Goal: Task Accomplishment & Management: Use online tool/utility

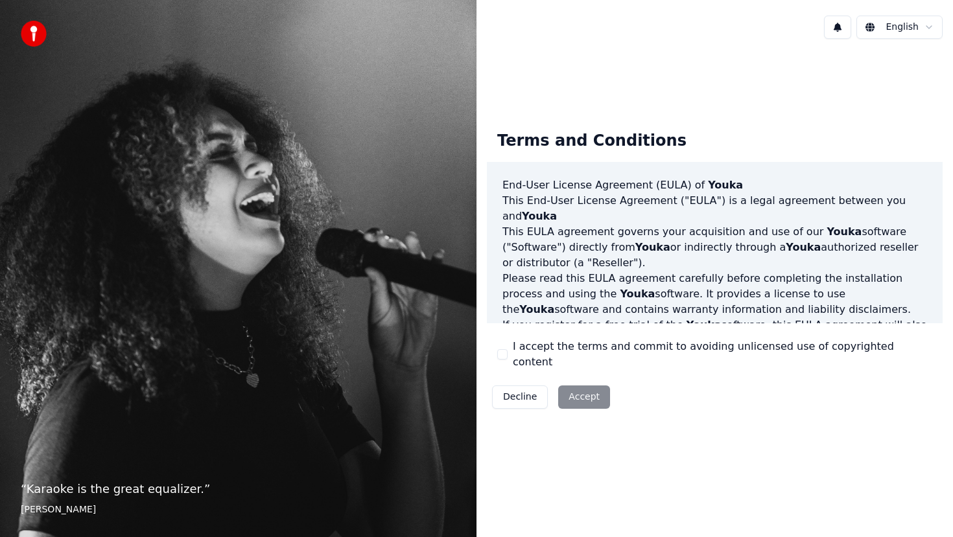
click at [526, 358] on label "I accept the terms and commit to avoiding unlicensed use of copyrighted content" at bounding box center [722, 354] width 419 height 31
click at [507, 358] on button "I accept the terms and commit to avoiding unlicensed use of copyrighted content" at bounding box center [502, 354] width 10 height 10
click at [888, 34] on html "“ Karaoke is the great equalizer. ” Aisha Tyler English Terms and Conditions En…" at bounding box center [476, 268] width 953 height 537
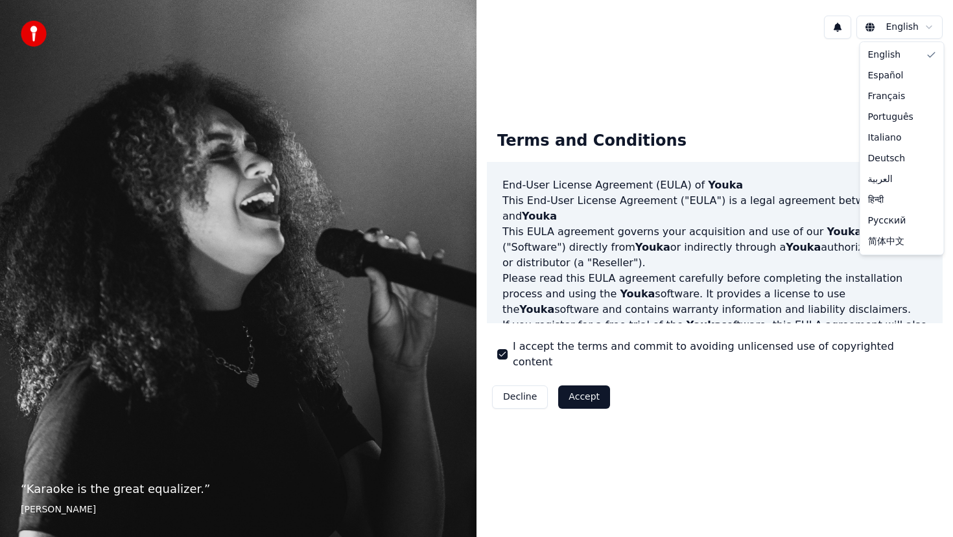
click at [597, 384] on html "“ Karaoke is the great equalizer. ” Aisha Tyler English Terms and Conditions En…" at bounding box center [476, 268] width 953 height 537
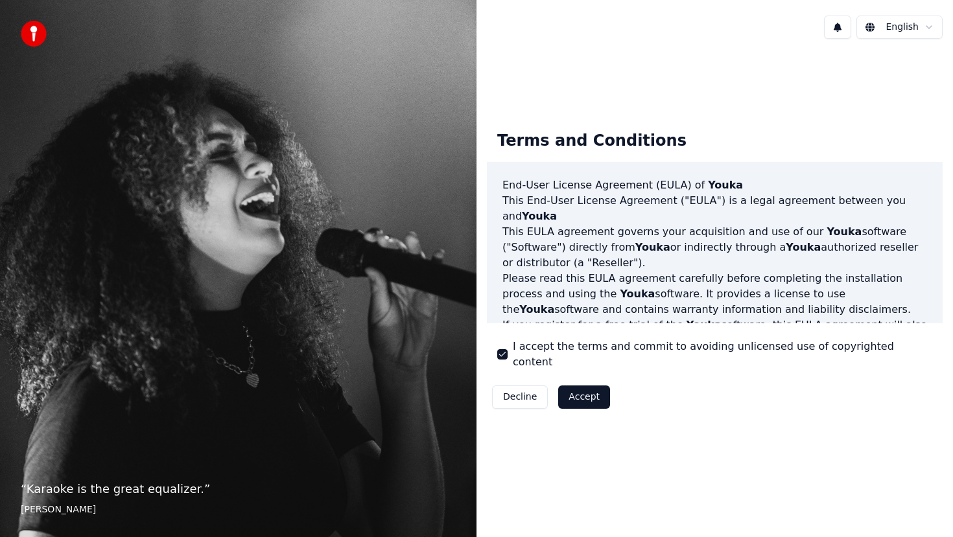
click at [596, 388] on button "Accept" at bounding box center [584, 397] width 52 height 23
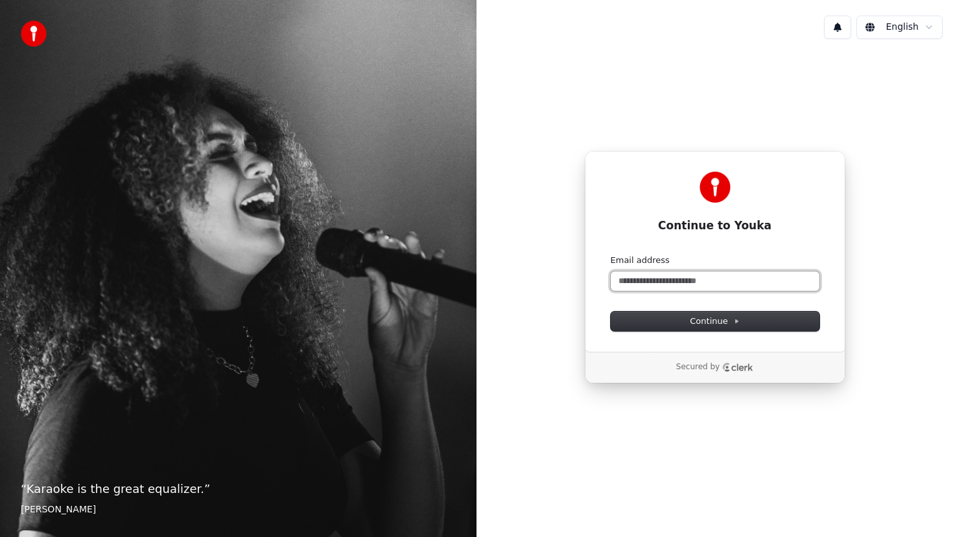
click at [735, 284] on input "Email address" at bounding box center [714, 281] width 209 height 19
type input "*"
click at [610, 255] on button "submit" at bounding box center [610, 255] width 0 height 0
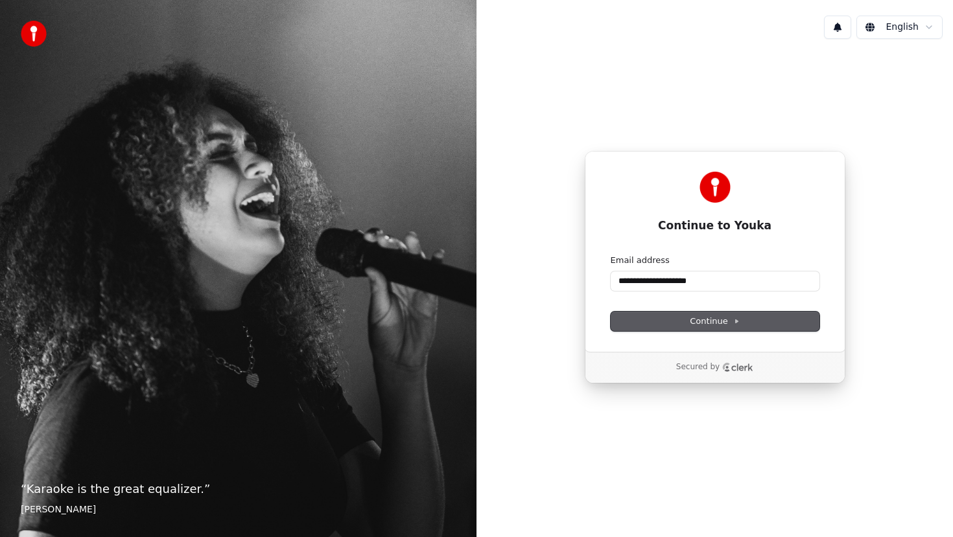
type input "**********"
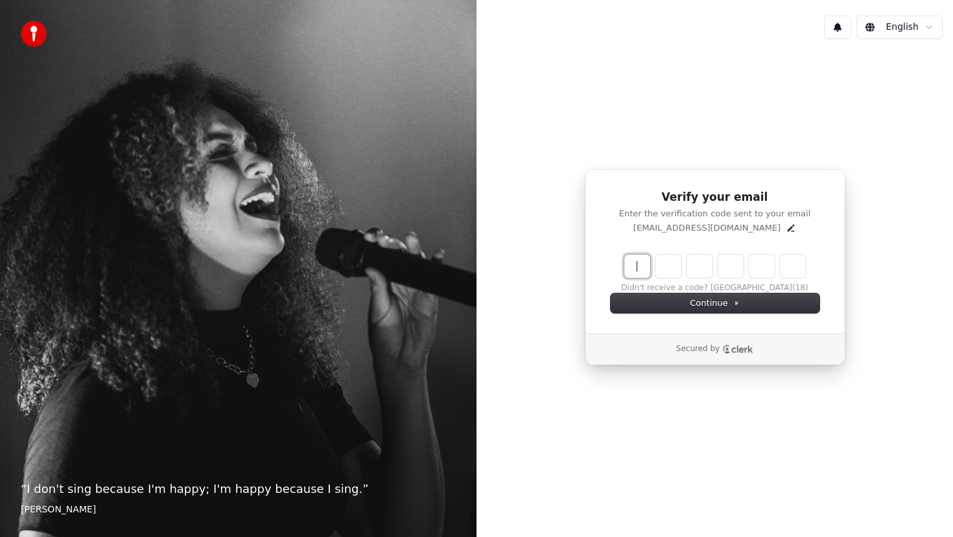
click at [640, 259] on input "Enter verification code" at bounding box center [727, 266] width 207 height 23
type input "******"
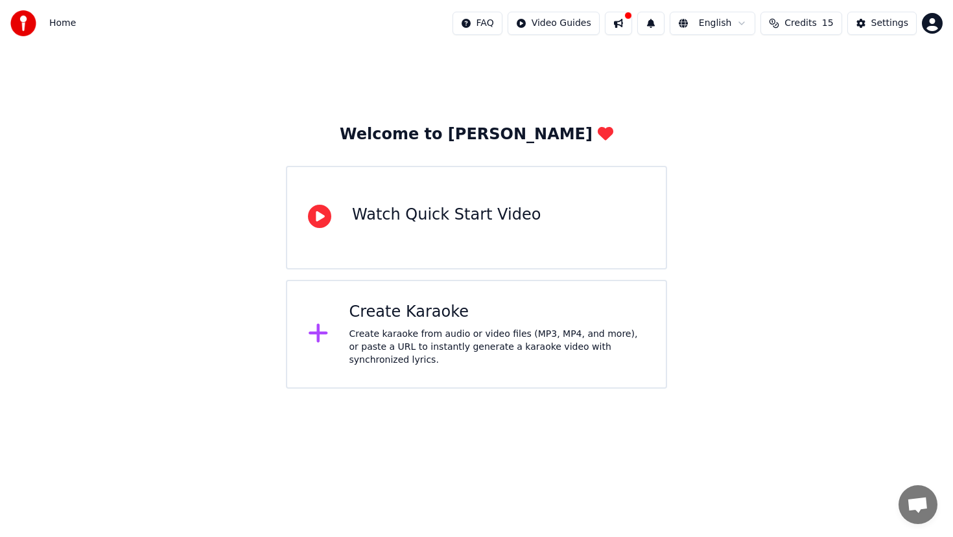
click at [463, 310] on div "Create Karaoke" at bounding box center [497, 312] width 296 height 21
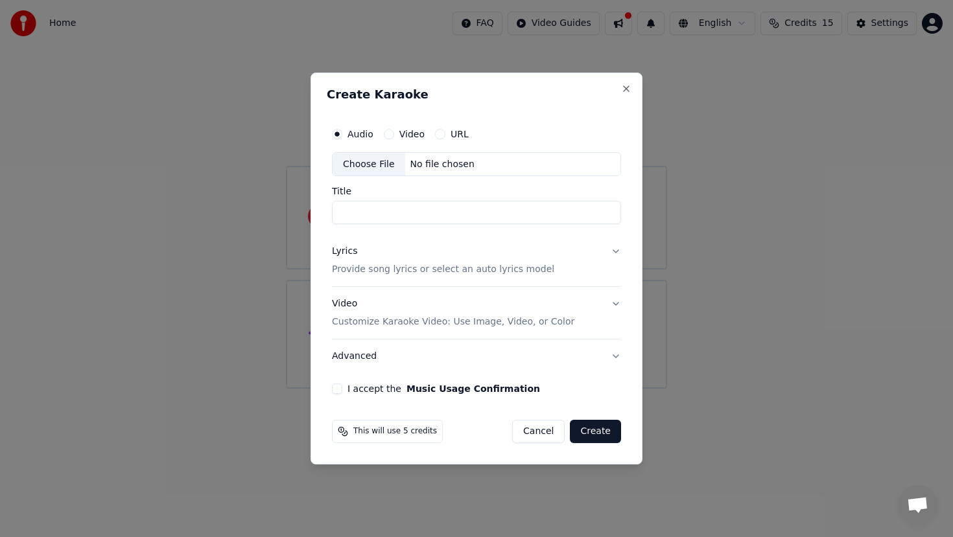
click at [401, 139] on div "Audio Video URL" at bounding box center [476, 134] width 289 height 26
click at [389, 135] on button "Video" at bounding box center [389, 134] width 10 height 10
click at [396, 170] on div "Choose File" at bounding box center [368, 164] width 73 height 23
click at [358, 135] on label "Audio" at bounding box center [360, 134] width 26 height 9
click at [342, 135] on button "Audio" at bounding box center [337, 134] width 10 height 10
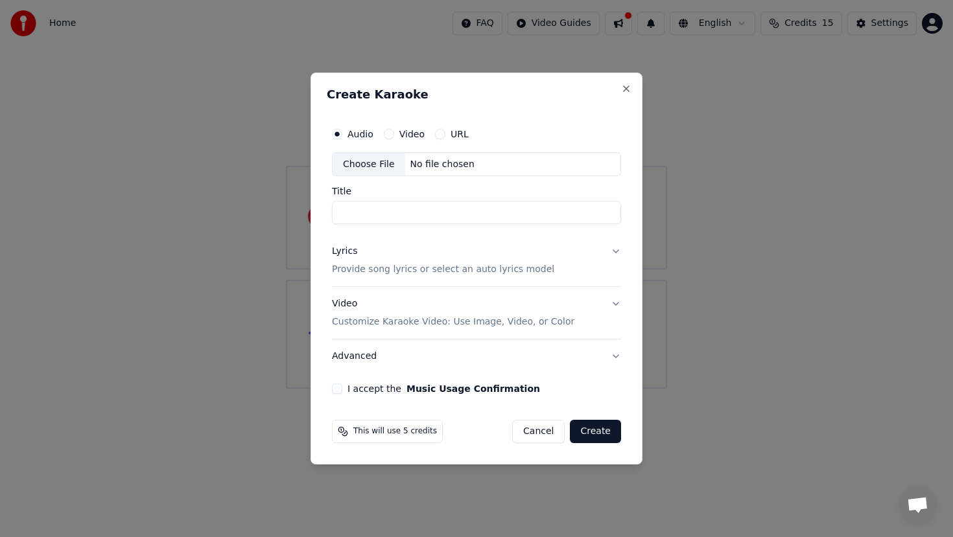
click at [370, 161] on div "Choose File" at bounding box center [368, 164] width 73 height 23
click at [419, 211] on input "Title" at bounding box center [476, 213] width 289 height 23
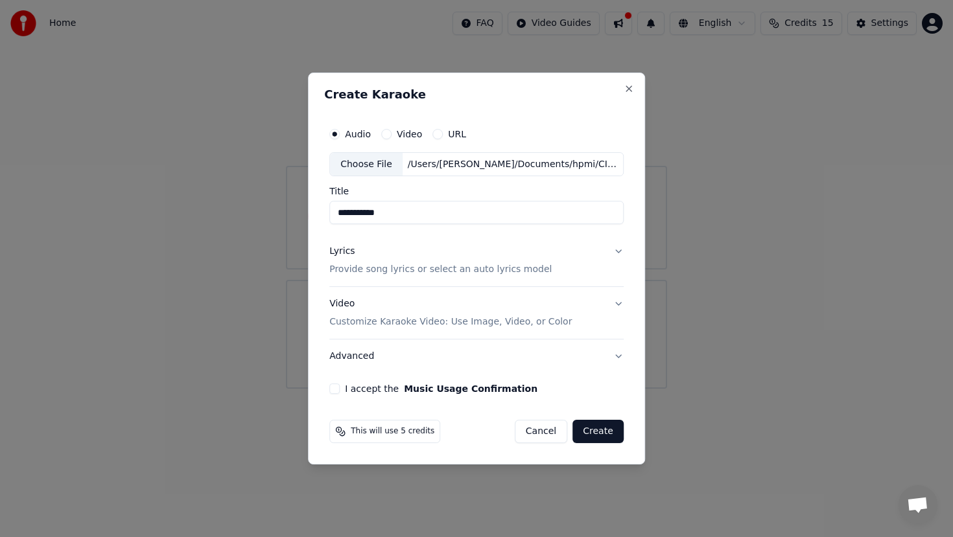
type input "**********"
click at [533, 253] on div "Lyrics Provide song lyrics or select an auto lyrics model" at bounding box center [440, 261] width 222 height 31
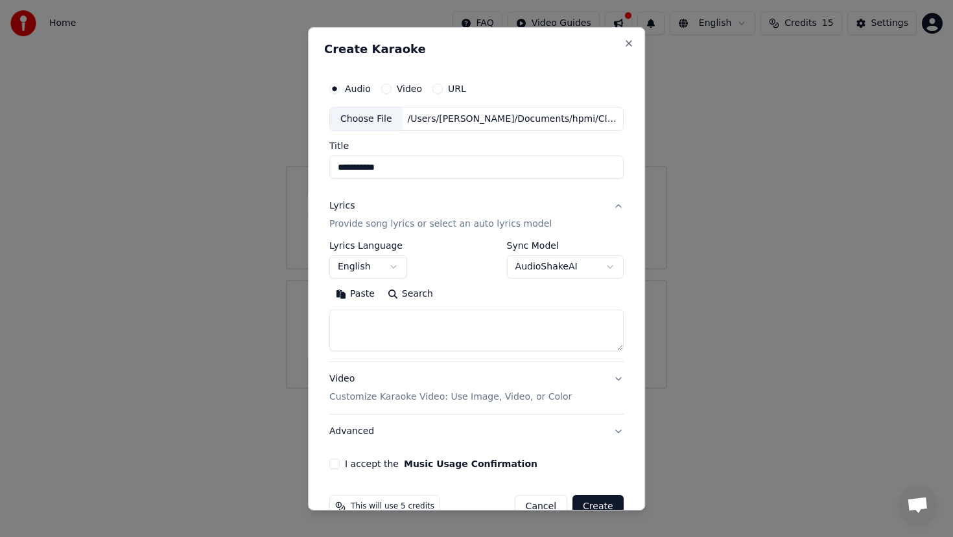
click at [398, 263] on button "English" at bounding box center [368, 266] width 78 height 23
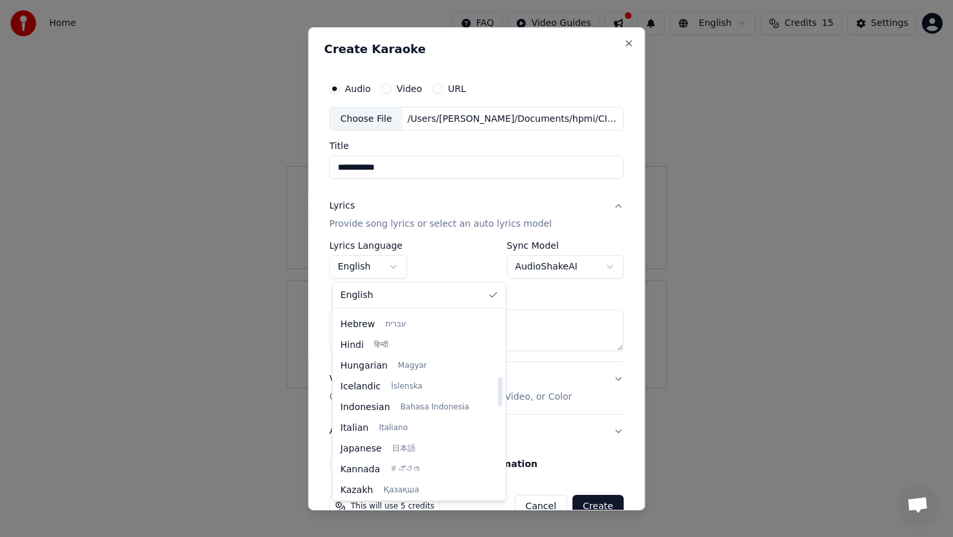
scroll to position [417, 0]
select select "**"
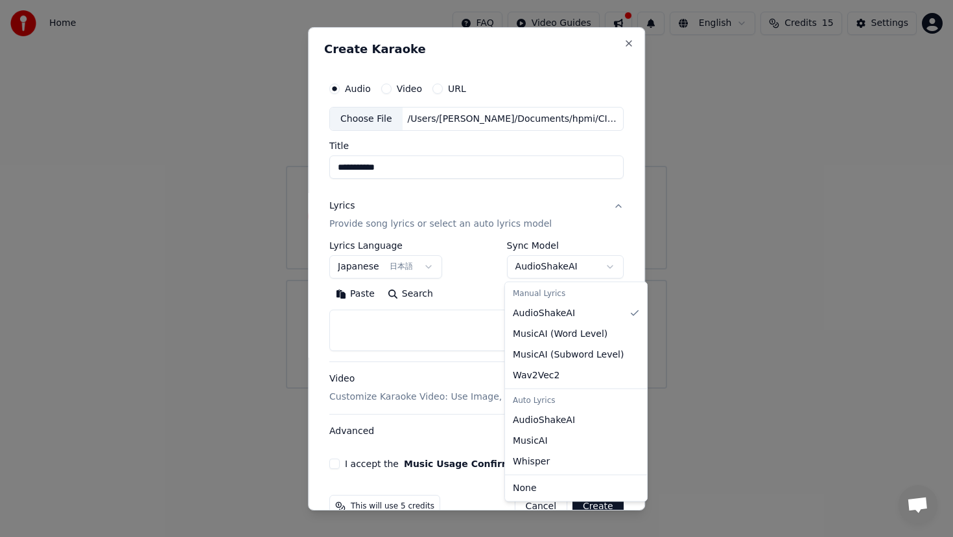
click at [543, 276] on body "**********" at bounding box center [476, 194] width 953 height 389
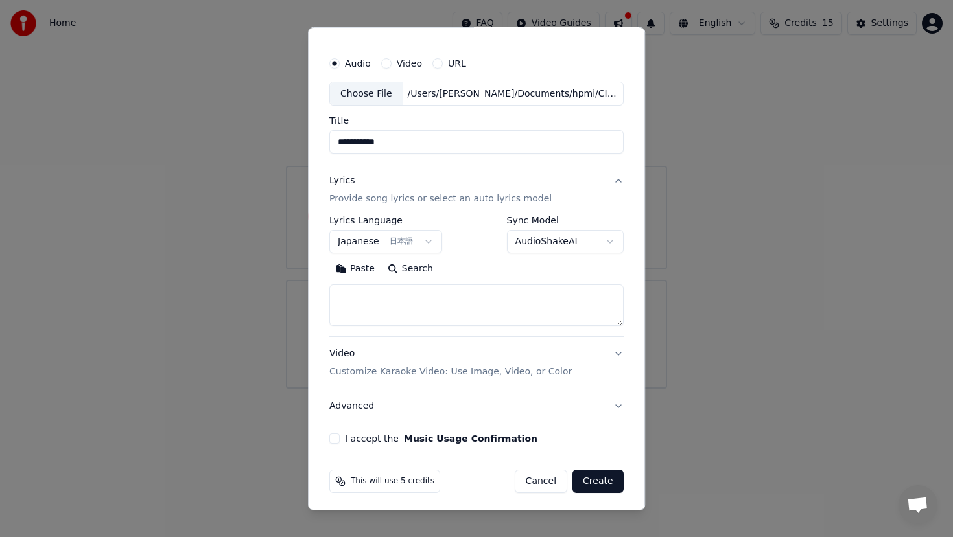
scroll to position [30, 0]
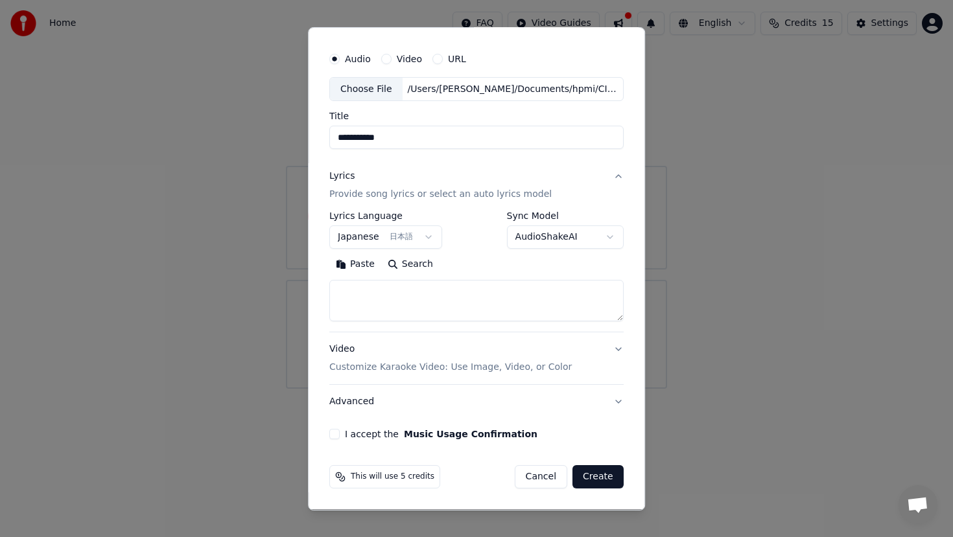
click at [542, 251] on div "**********" at bounding box center [476, 266] width 294 height 110
click at [482, 291] on textarea at bounding box center [476, 300] width 294 height 41
paste textarea "**********"
drag, startPoint x: 457, startPoint y: 308, endPoint x: 336, endPoint y: 301, distance: 120.7
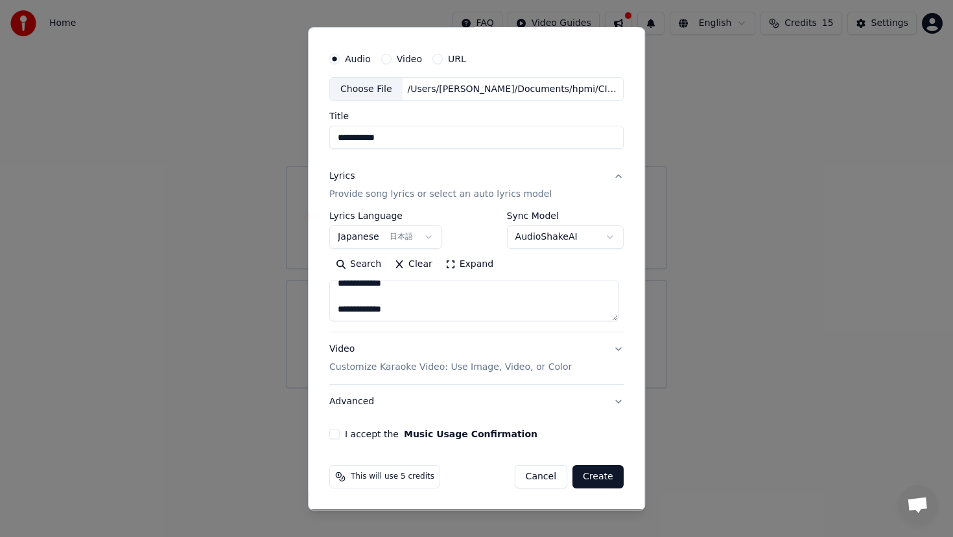
click at [336, 301] on textarea at bounding box center [473, 300] width 289 height 41
drag, startPoint x: 374, startPoint y: 307, endPoint x: 332, endPoint y: 303, distance: 41.7
click at [332, 303] on textarea at bounding box center [473, 300] width 289 height 41
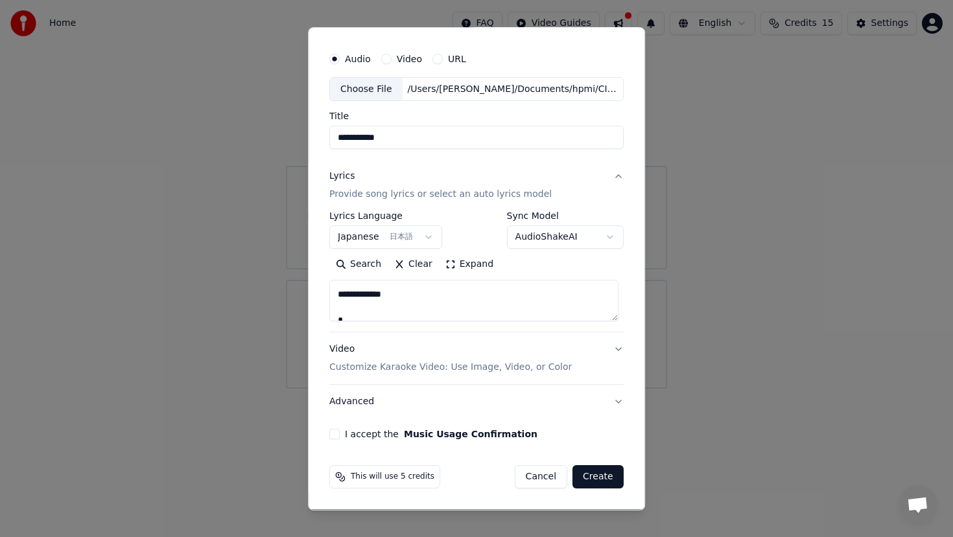
drag, startPoint x: 448, startPoint y: 303, endPoint x: 332, endPoint y: 292, distance: 117.2
click at [332, 292] on textarea at bounding box center [473, 300] width 289 height 41
drag, startPoint x: 451, startPoint y: 314, endPoint x: 332, endPoint y: 292, distance: 120.5
click at [332, 292] on textarea at bounding box center [473, 300] width 289 height 41
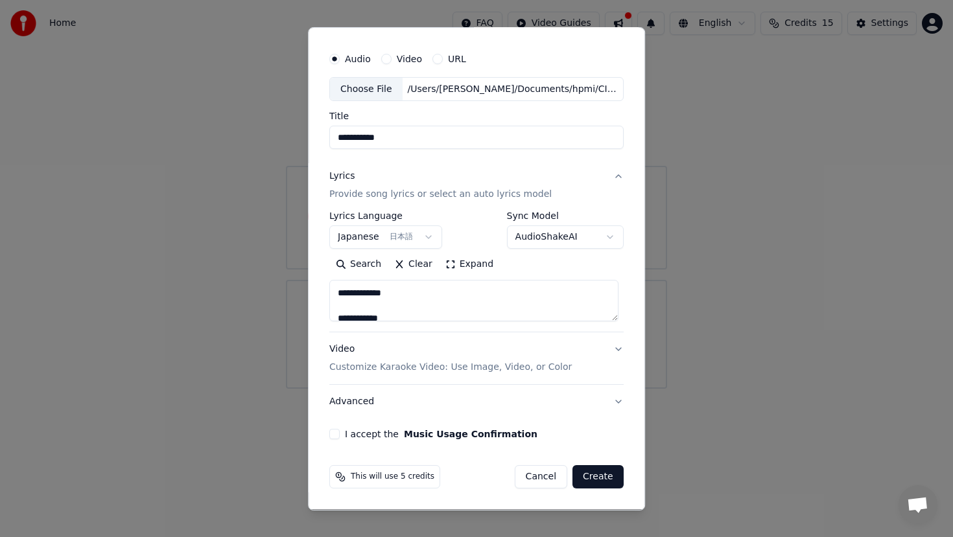
scroll to position [13233, 0]
drag, startPoint x: 380, startPoint y: 305, endPoint x: 330, endPoint y: 294, distance: 51.1
click at [330, 294] on div "**********" at bounding box center [476, 242] width 305 height 404
drag, startPoint x: 424, startPoint y: 310, endPoint x: 334, endPoint y: 302, distance: 91.1
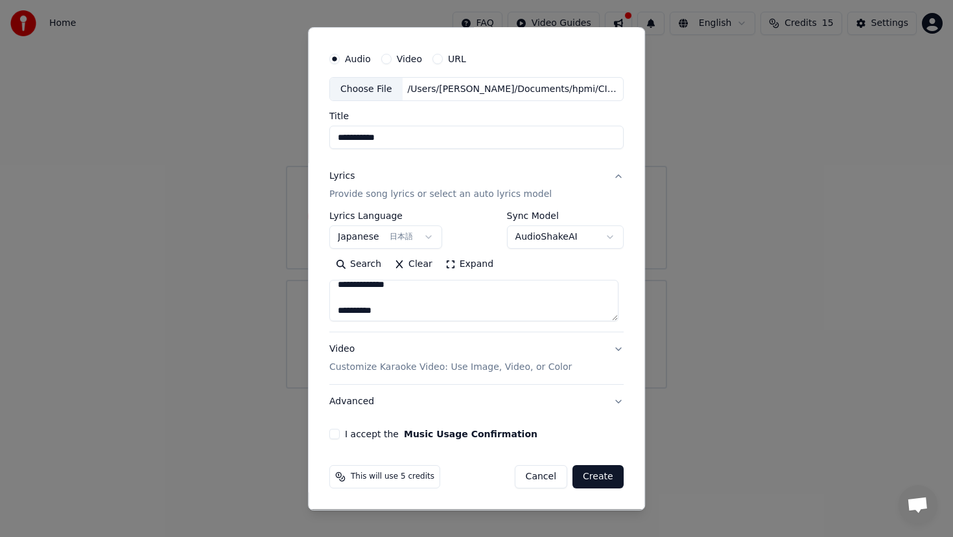
click at [334, 302] on textarea at bounding box center [473, 300] width 289 height 41
type textarea "**********"
click at [612, 353] on button "Video Customize Karaoke Video: Use Image, Video, or Color" at bounding box center [476, 358] width 294 height 52
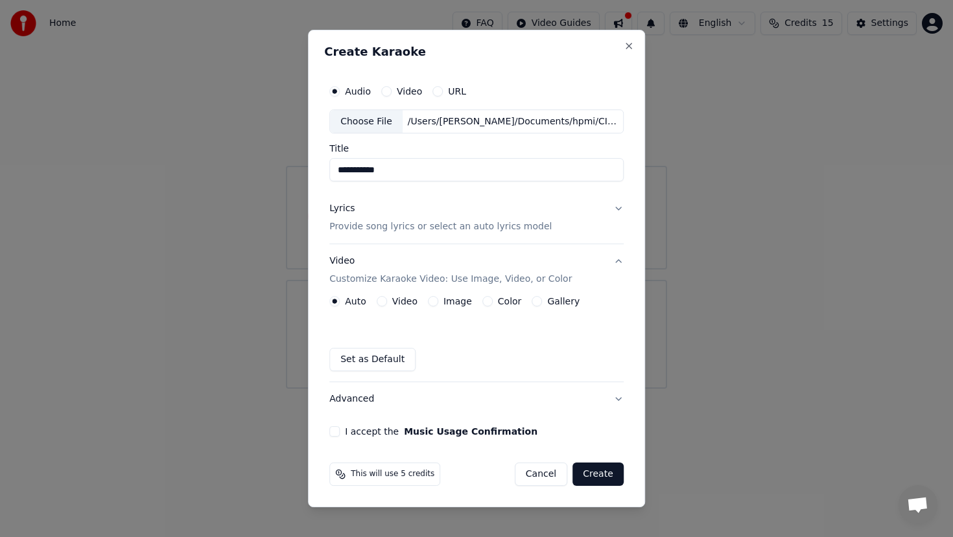
click at [446, 301] on label "Image" at bounding box center [457, 301] width 29 height 9
click at [438, 301] on button "Image" at bounding box center [433, 301] width 10 height 10
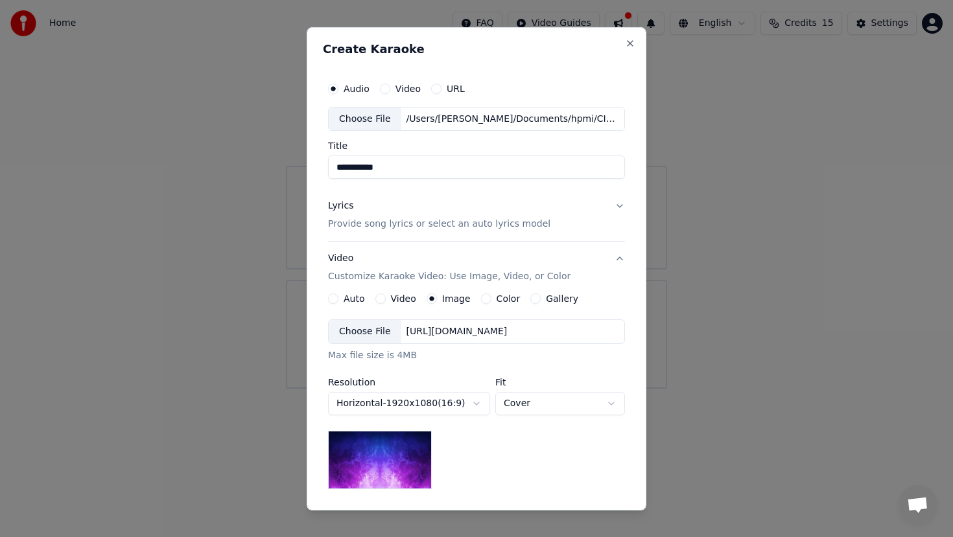
scroll to position [165, 0]
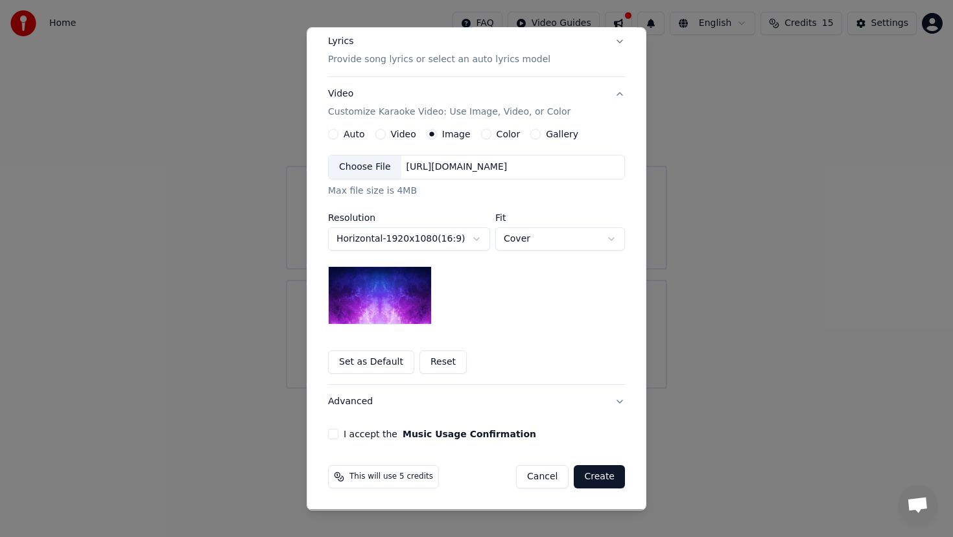
click at [373, 176] on div "Choose File" at bounding box center [365, 167] width 73 height 23
click at [441, 365] on button "Reset" at bounding box center [442, 362] width 47 height 23
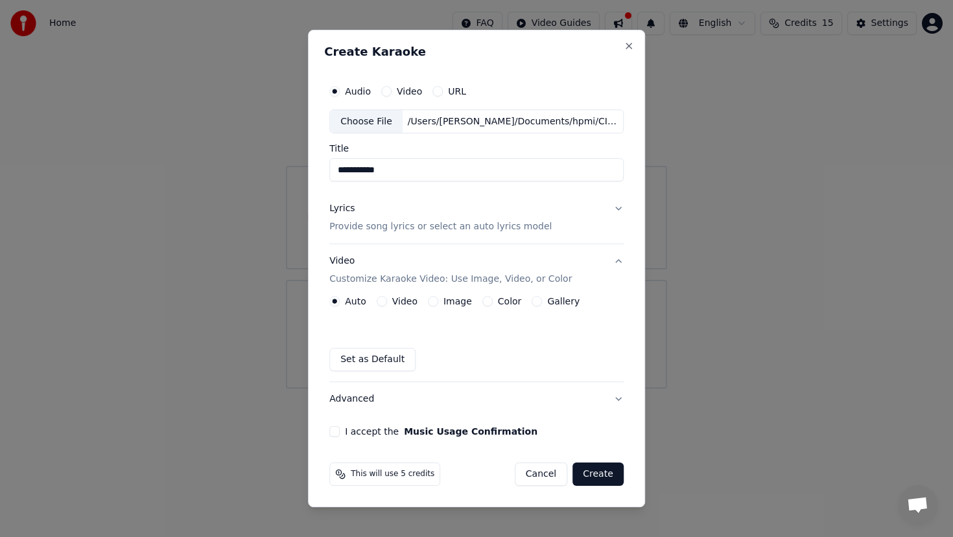
scroll to position [0, 0]
click at [340, 431] on button "I accept the Music Usage Confirmation" at bounding box center [334, 431] width 10 height 10
click at [611, 404] on button "Advanced" at bounding box center [476, 399] width 294 height 34
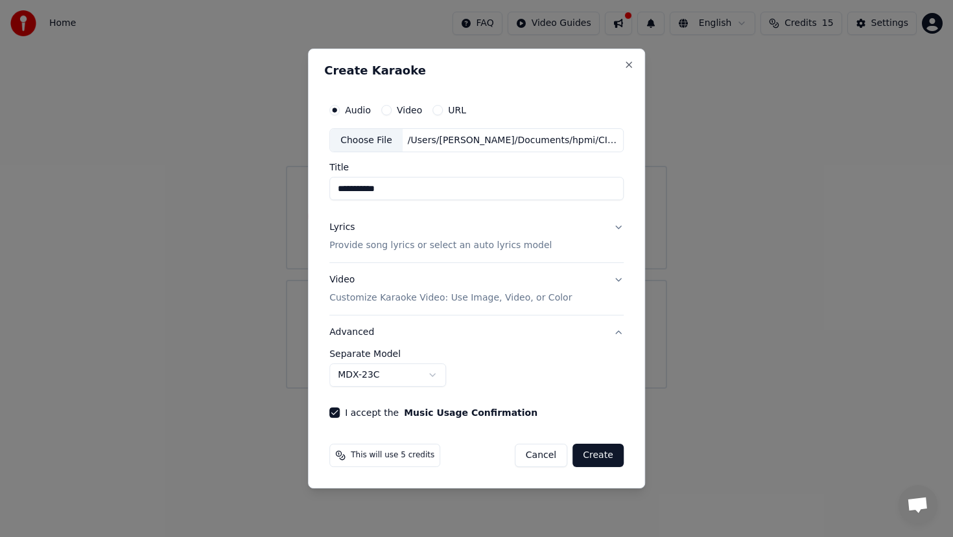
click at [614, 452] on button "Create" at bounding box center [597, 455] width 51 height 23
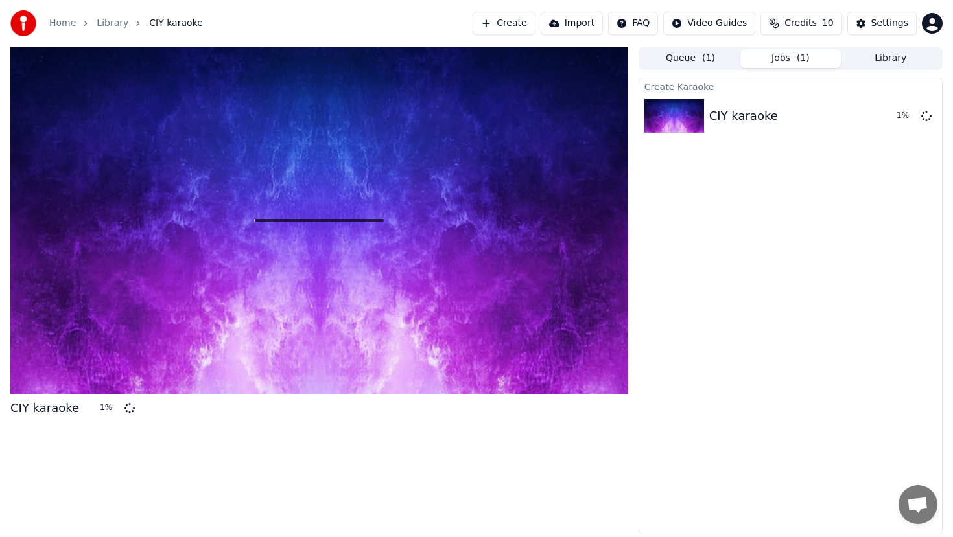
click at [816, 29] on span "Credits" at bounding box center [800, 23] width 32 height 13
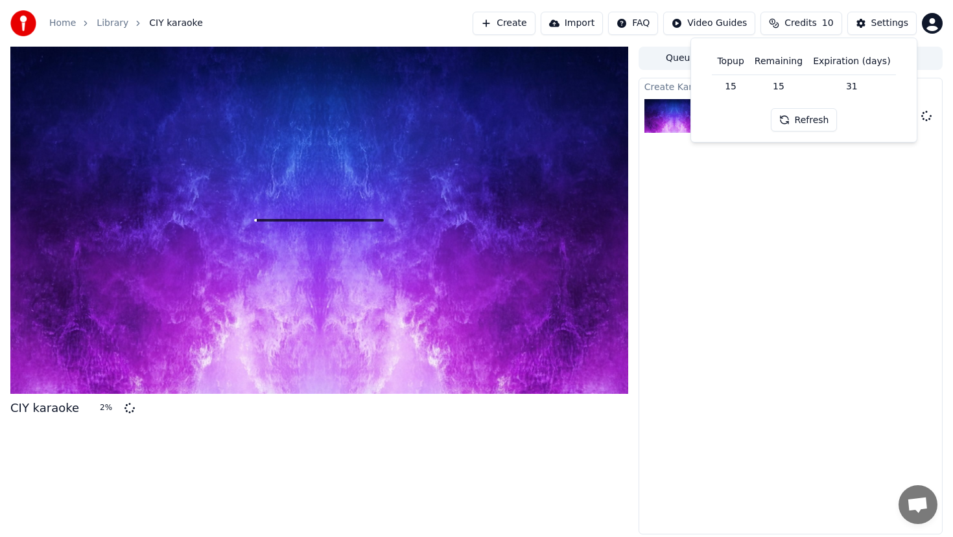
click at [816, 29] on span "Credits" at bounding box center [800, 23] width 32 height 13
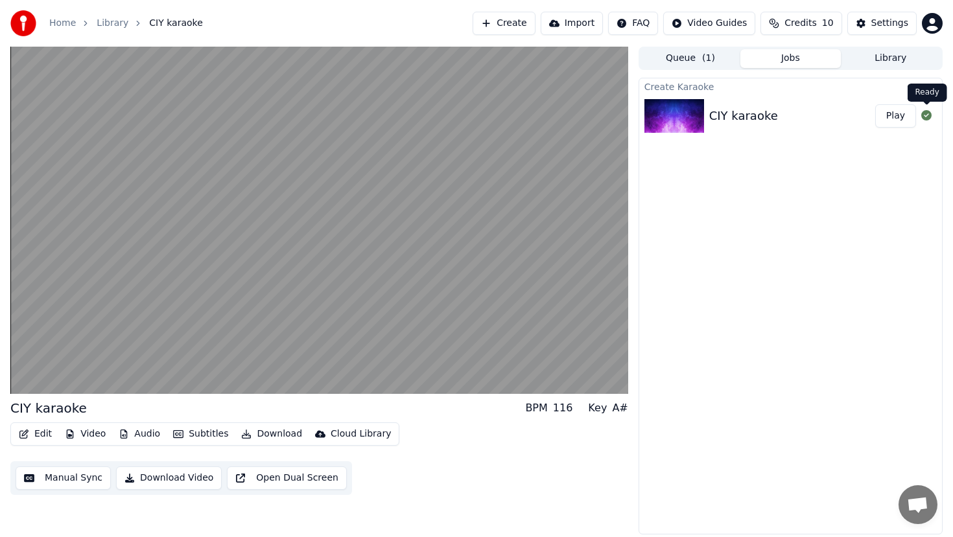
click at [929, 117] on icon at bounding box center [926, 115] width 10 height 10
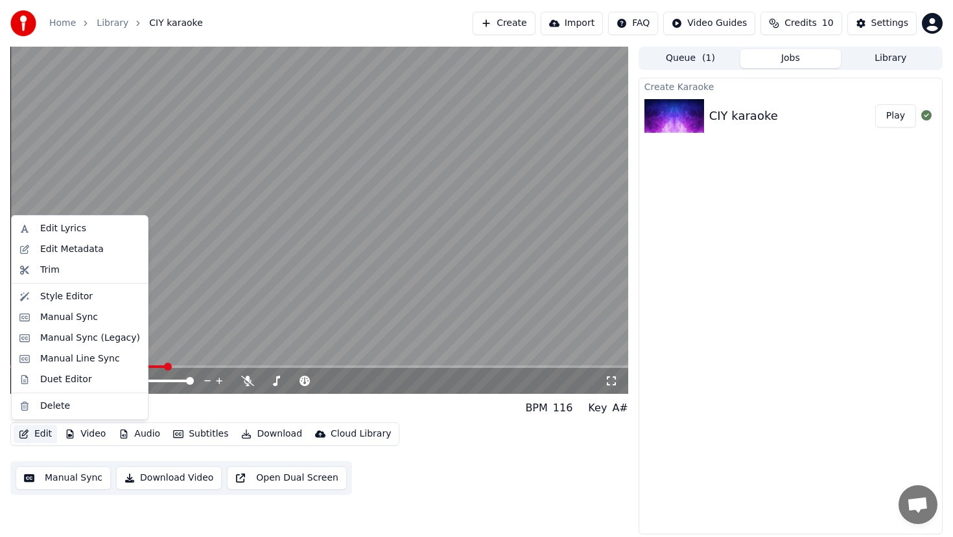
click at [25, 430] on icon "button" at bounding box center [24, 434] width 10 height 9
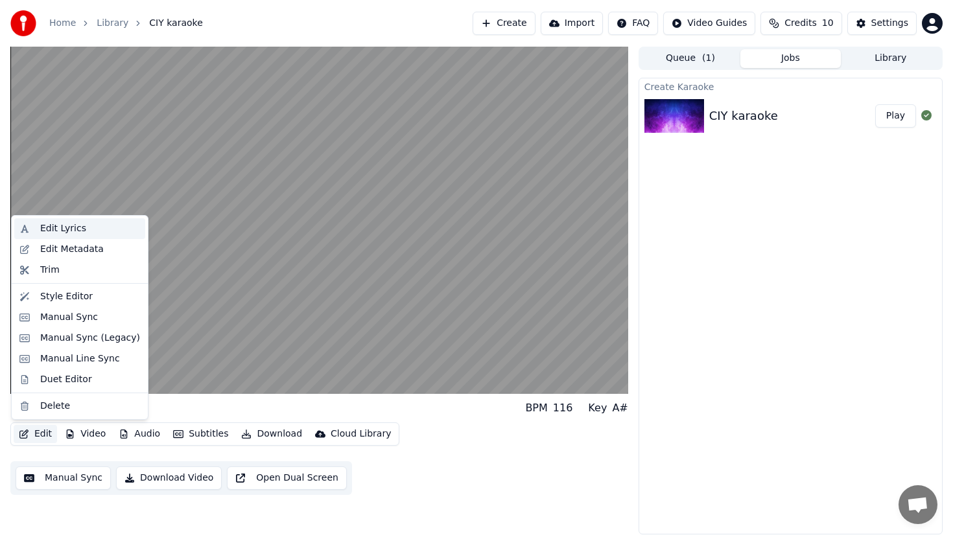
click at [94, 233] on div "Edit Lyrics" at bounding box center [90, 228] width 100 height 13
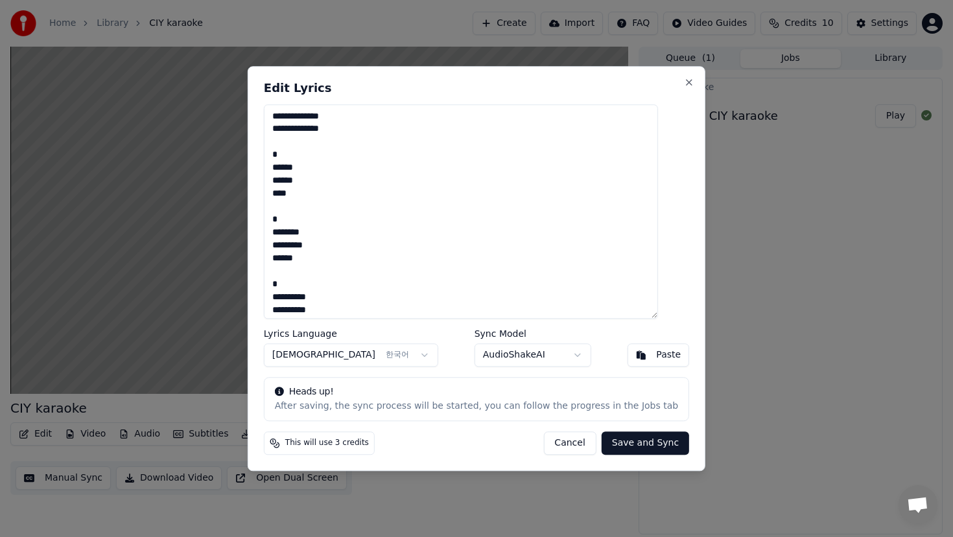
drag, startPoint x: 347, startPoint y: 150, endPoint x: 272, endPoint y: 136, distance: 76.5
click at [266, 136] on div "Edit Lyrics Lyrics Language Korean 한국어 Sync Model AudioShakeAI Paste Heads up! …" at bounding box center [476, 268] width 457 height 405
drag, startPoint x: 402, startPoint y: 119, endPoint x: 278, endPoint y: 113, distance: 123.9
click at [278, 113] on div "Edit Lyrics Lyrics Language Korean 한국어 Sync Model AudioShakeAI Paste Heads up! …" at bounding box center [476, 268] width 457 height 405
drag, startPoint x: 360, startPoint y: 203, endPoint x: 268, endPoint y: 194, distance: 93.1
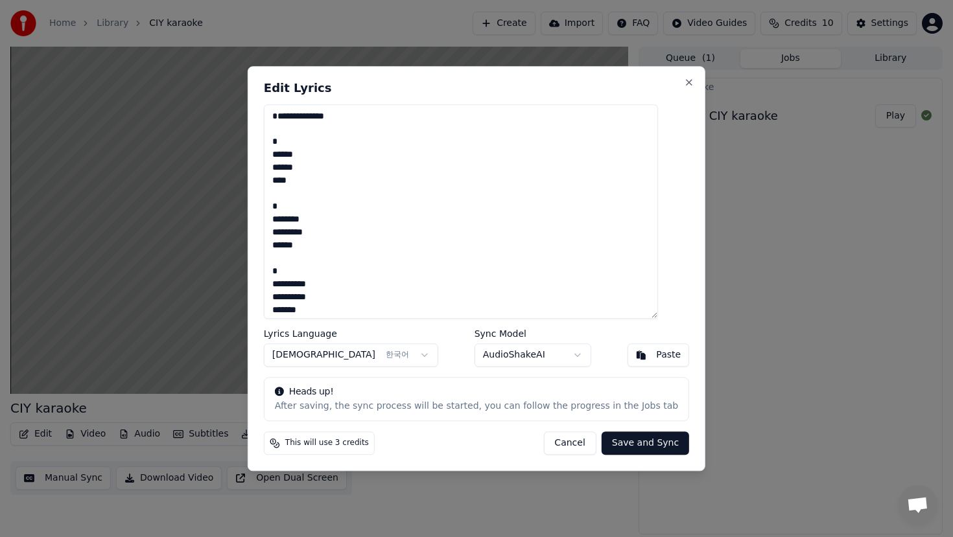
click at [268, 194] on div "Edit Lyrics Lyrics Language Korean 한국어 Sync Model AudioShakeAI Paste Heads up! …" at bounding box center [476, 268] width 457 height 405
drag, startPoint x: 334, startPoint y: 172, endPoint x: 260, endPoint y: 168, distance: 73.9
click at [260, 168] on body "Home Library CIY karaoke Create Import FAQ Video Guides Credits 10 Settings CIY…" at bounding box center [476, 268] width 953 height 537
click at [332, 205] on textarea at bounding box center [461, 211] width 394 height 215
drag, startPoint x: 336, startPoint y: 170, endPoint x: 272, endPoint y: 141, distance: 70.2
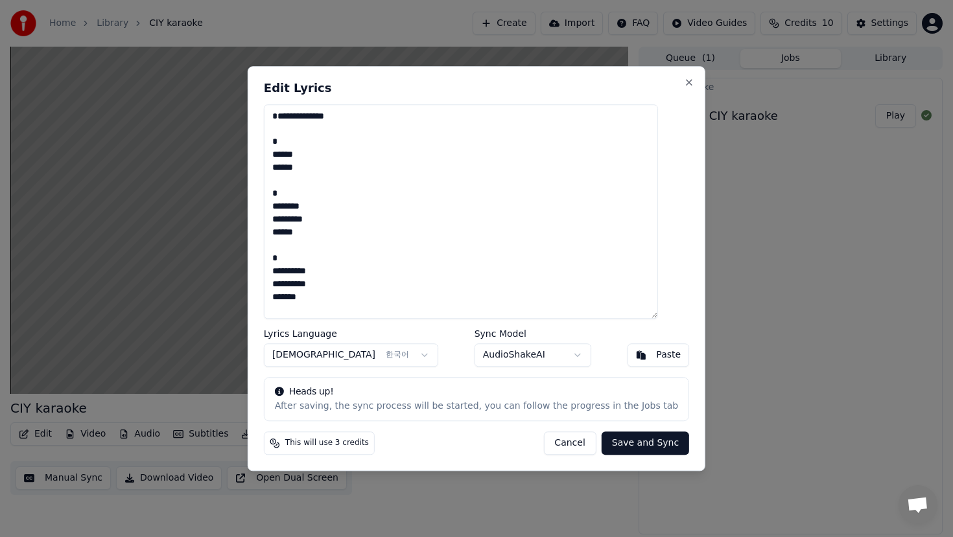
click at [272, 141] on div "Edit Lyrics Lyrics Language Korean 한국어 Sync Model AudioShakeAI Paste Heads up! …" at bounding box center [476, 268] width 457 height 405
drag, startPoint x: 351, startPoint y: 190, endPoint x: 296, endPoint y: 169, distance: 58.9
drag, startPoint x: 343, startPoint y: 202, endPoint x: 278, endPoint y: 198, distance: 64.9
click at [278, 198] on div "Edit Lyrics Lyrics Language Korean 한국어 Sync Model AudioShakeAI Paste Heads up! …" at bounding box center [476, 268] width 457 height 405
drag, startPoint x: 356, startPoint y: 209, endPoint x: 253, endPoint y: 212, distance: 103.1
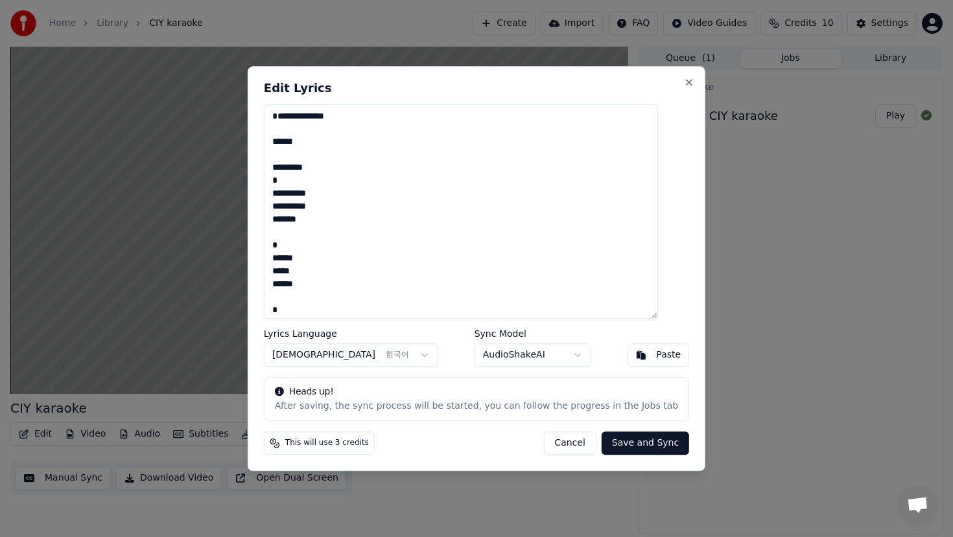
click at [253, 212] on body "Home Library CIY karaoke Create Import FAQ Video Guides Credits 10 Settings CIY…" at bounding box center [476, 268] width 953 height 537
click at [300, 196] on textarea at bounding box center [461, 211] width 394 height 215
drag, startPoint x: 350, startPoint y: 207, endPoint x: 272, endPoint y: 206, distance: 78.4
drag, startPoint x: 349, startPoint y: 224, endPoint x: 284, endPoint y: 222, distance: 64.8
click at [284, 222] on textarea at bounding box center [461, 211] width 394 height 215
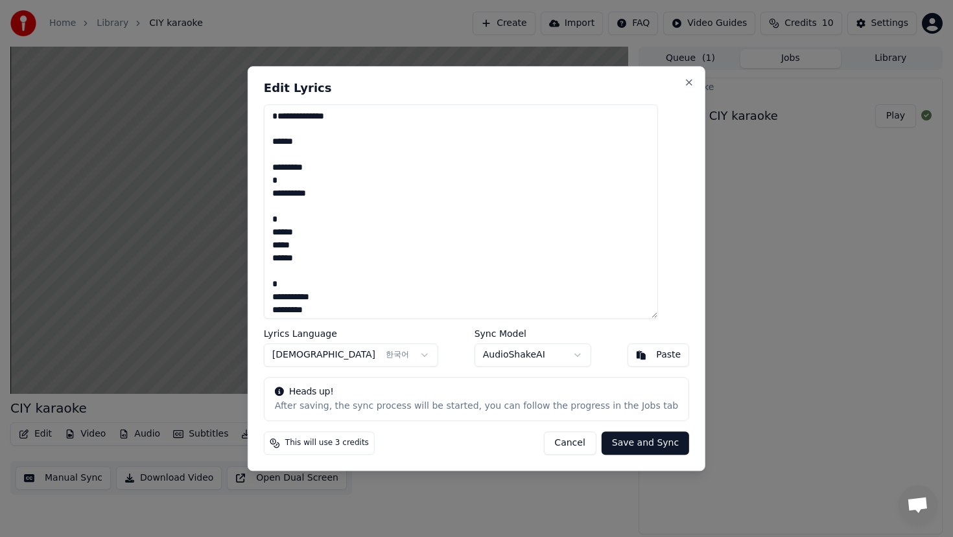
drag, startPoint x: 346, startPoint y: 250, endPoint x: 281, endPoint y: 233, distance: 67.0
click at [280, 233] on textarea at bounding box center [461, 211] width 394 height 215
drag, startPoint x: 373, startPoint y: 268, endPoint x: 276, endPoint y: 246, distance: 99.0
click at [276, 246] on div "Edit Lyrics Lyrics Language Korean 한국어 Sync Model AudioShakeAI Paste Heads up! …" at bounding box center [476, 268] width 457 height 405
drag, startPoint x: 362, startPoint y: 259, endPoint x: 260, endPoint y: 254, distance: 101.8
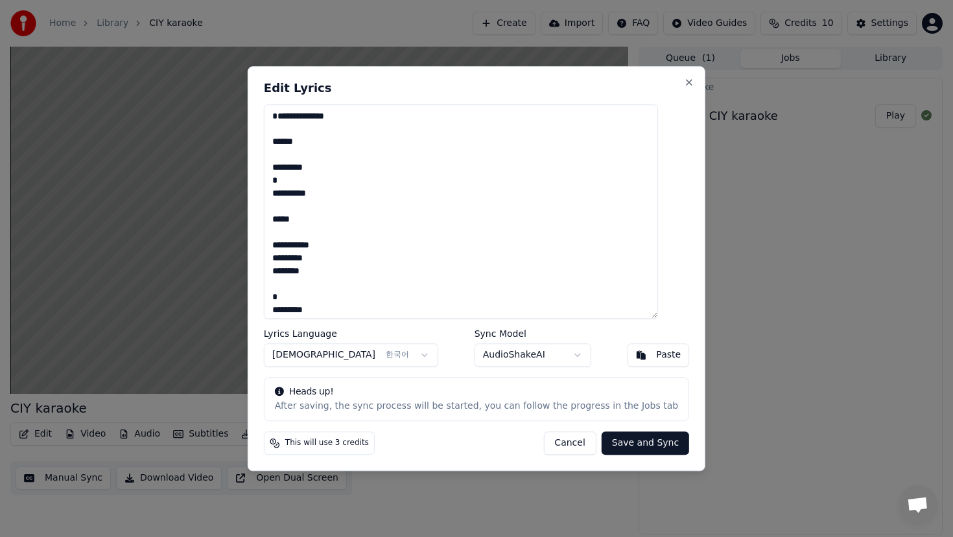
click at [260, 254] on body "Home Library CIY karaoke Create Import FAQ Video Guides Credits 10 Settings CIY…" at bounding box center [476, 268] width 953 height 537
click at [377, 262] on textarea at bounding box center [461, 211] width 394 height 215
drag, startPoint x: 377, startPoint y: 262, endPoint x: 270, endPoint y: 261, distance: 107.6
click at [270, 261] on div "Edit Lyrics Lyrics Language Korean 한국어 Sync Model AudioShakeAI Paste Heads up! …" at bounding box center [476, 268] width 457 height 405
drag, startPoint x: 362, startPoint y: 279, endPoint x: 323, endPoint y: 279, distance: 38.9
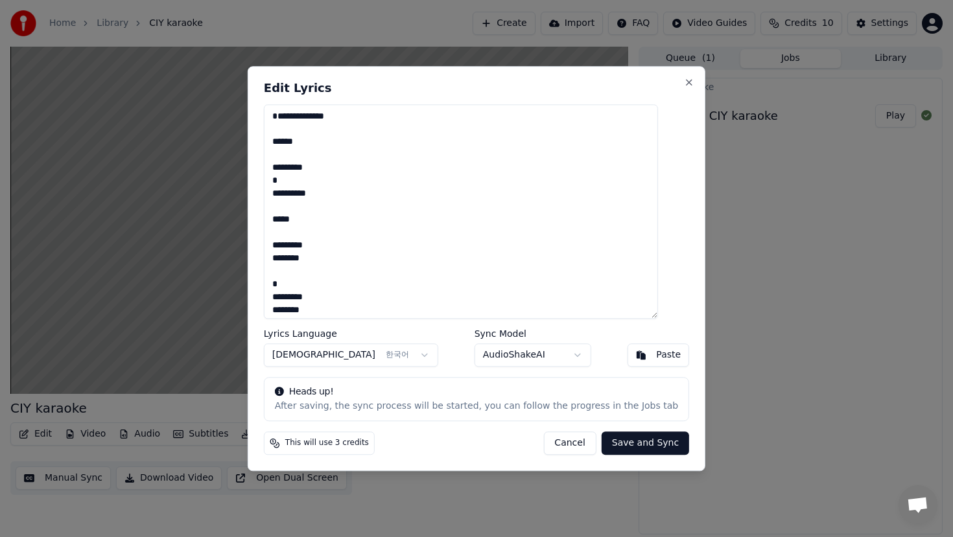
click at [323, 279] on textarea at bounding box center [461, 211] width 394 height 215
drag, startPoint x: 371, startPoint y: 314, endPoint x: 270, endPoint y: 275, distance: 107.7
click at [270, 275] on div "Edit Lyrics Lyrics Language Korean 한국어 Sync Model AudioShakeAI Paste Heads up! …" at bounding box center [476, 268] width 457 height 405
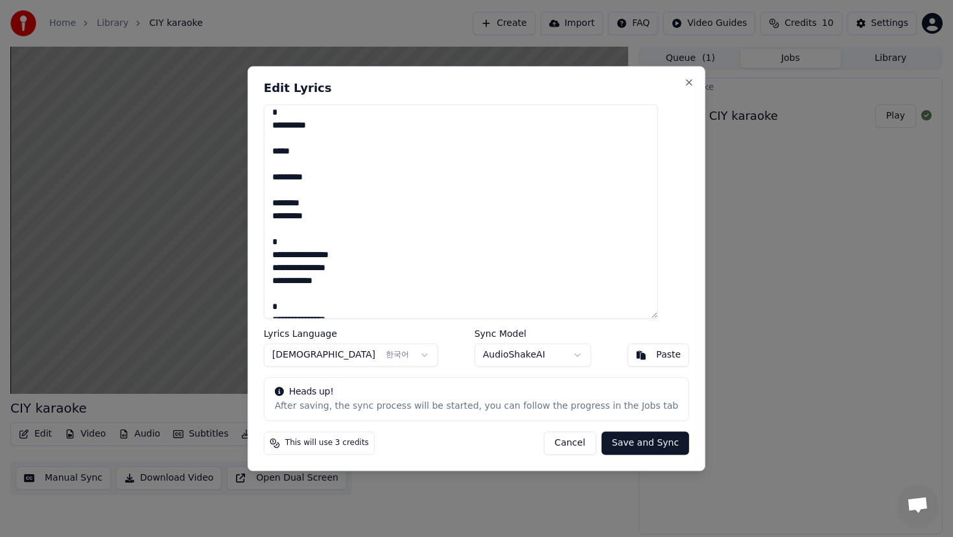
scroll to position [87, 0]
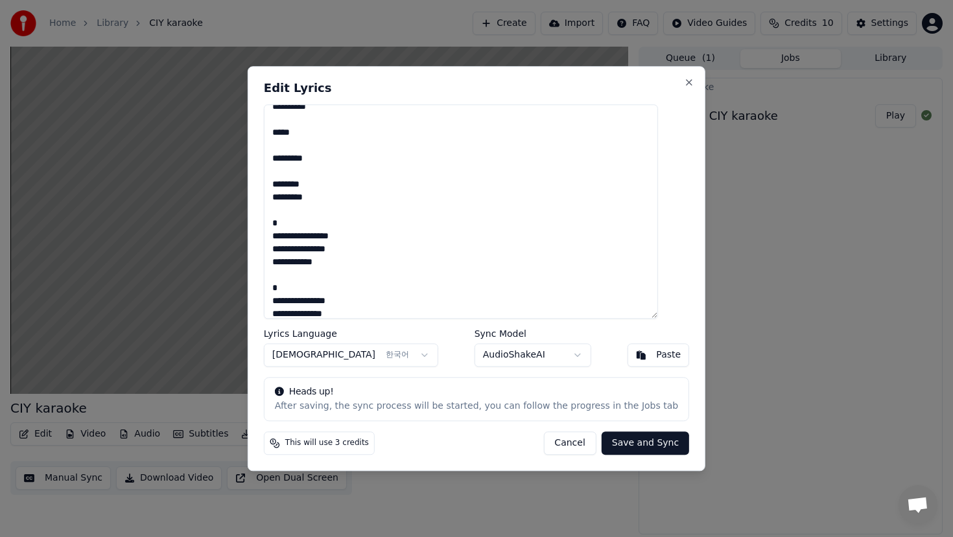
drag, startPoint x: 397, startPoint y: 249, endPoint x: 277, endPoint y: 213, distance: 125.3
click at [277, 213] on div "Edit Lyrics Lyrics Language Korean 한국어 Sync Model AudioShakeAI Paste Heads up! …" at bounding box center [476, 268] width 457 height 405
drag, startPoint x: 402, startPoint y: 276, endPoint x: 270, endPoint y: 238, distance: 137.6
click at [270, 238] on div "Edit Lyrics Lyrics Language Korean 한국어 Sync Model AudioShakeAI Paste Heads up! …" at bounding box center [476, 268] width 457 height 405
drag, startPoint x: 438, startPoint y: 299, endPoint x: 272, endPoint y: 266, distance: 169.1
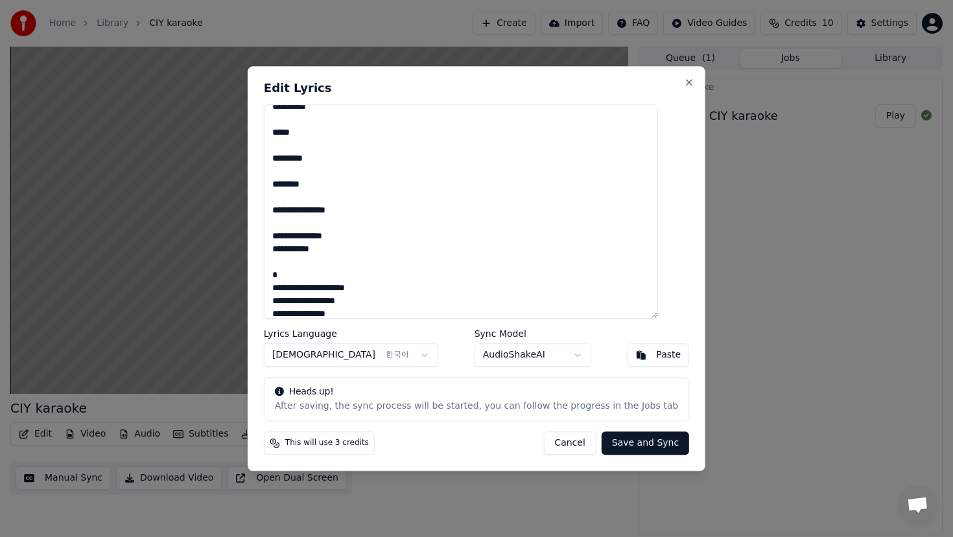
click at [272, 266] on div "Edit Lyrics Lyrics Language Korean 한국어 Sync Model AudioShakeAI Paste Heads up! …" at bounding box center [476, 268] width 457 height 405
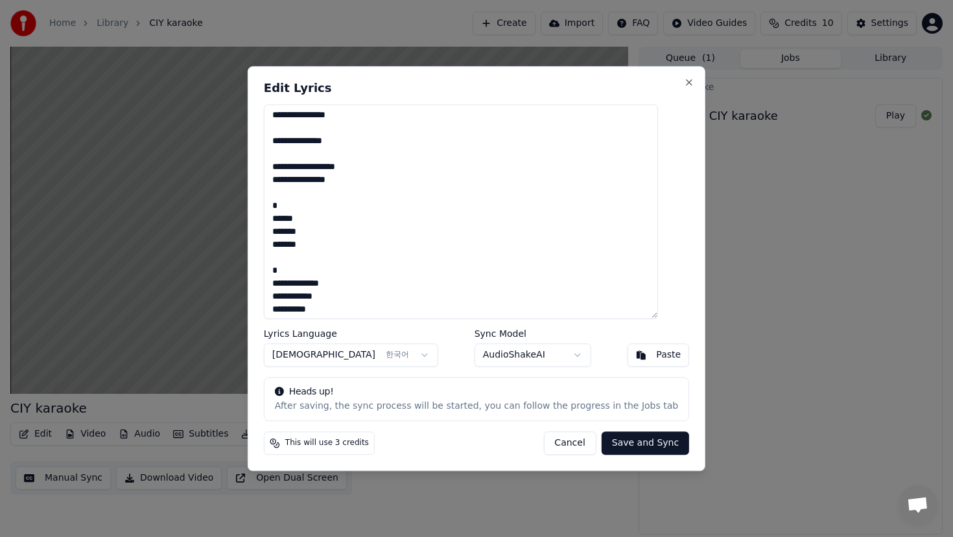
scroll to position [197, 0]
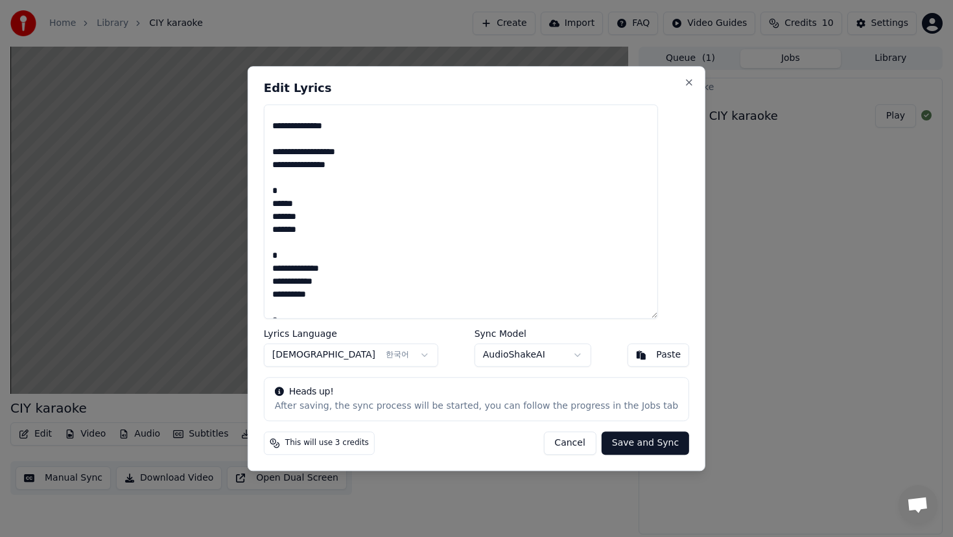
drag, startPoint x: 382, startPoint y: 210, endPoint x: 314, endPoint y: 200, distance: 69.5
click at [312, 200] on textarea at bounding box center [461, 211] width 394 height 215
drag, startPoint x: 353, startPoint y: 216, endPoint x: 274, endPoint y: 172, distance: 90.5
click at [273, 172] on div "Edit Lyrics Lyrics Language Korean 한국어 Sync Model AudioShakeAI Paste Heads up! …" at bounding box center [476, 268] width 457 height 405
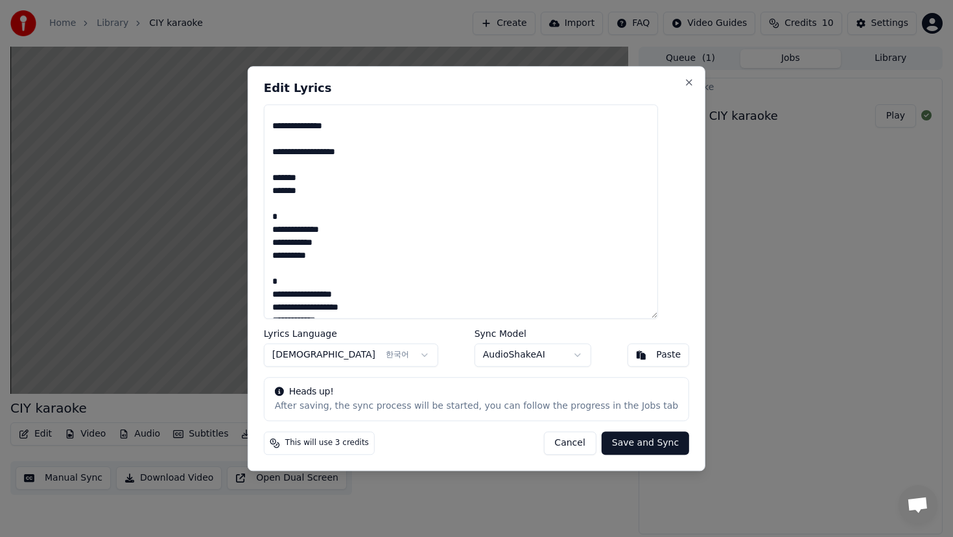
drag, startPoint x: 403, startPoint y: 244, endPoint x: 281, endPoint y: 207, distance: 127.1
click at [280, 208] on textarea at bounding box center [461, 211] width 394 height 215
drag, startPoint x: 413, startPoint y: 267, endPoint x: 273, endPoint y: 232, distance: 143.6
click at [273, 232] on div "Edit Lyrics Lyrics Language Korean 한국어 Sync Model AudioShakeAI Paste Heads up! …" at bounding box center [476, 268] width 457 height 405
drag, startPoint x: 400, startPoint y: 297, endPoint x: 308, endPoint y: 259, distance: 99.4
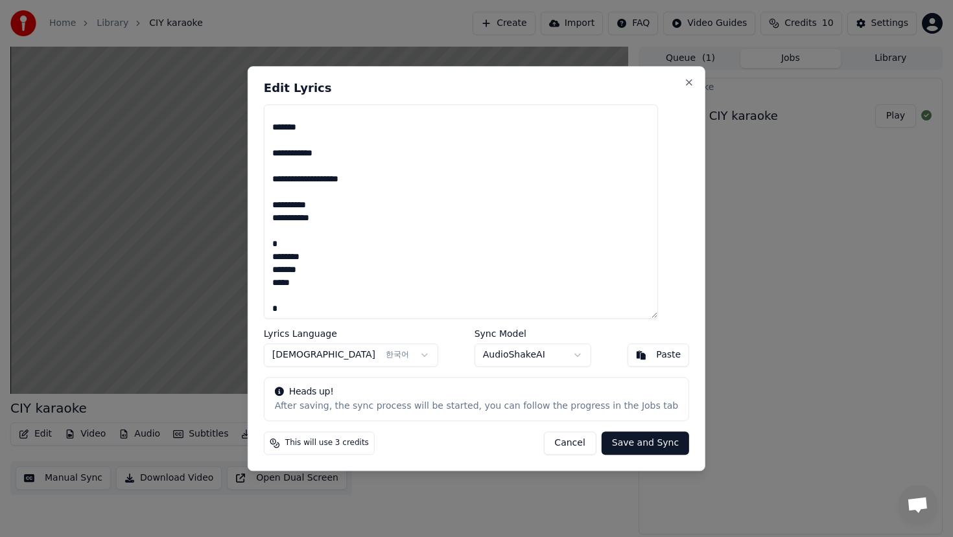
scroll to position [250, 0]
drag, startPoint x: 382, startPoint y: 264, endPoint x: 269, endPoint y: 229, distance: 118.9
click at [269, 229] on div "Edit Lyrics Lyrics Language Korean 한국어 Sync Model AudioShakeAI Paste Heads up! …" at bounding box center [476, 268] width 457 height 405
drag, startPoint x: 347, startPoint y: 294, endPoint x: 286, endPoint y: 257, distance: 71.0
click at [285, 257] on textarea at bounding box center [461, 211] width 394 height 215
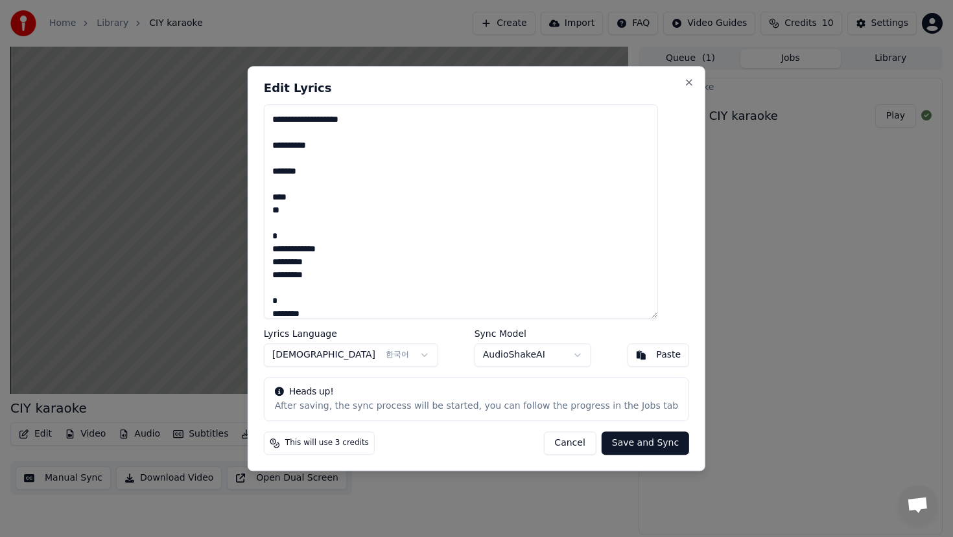
scroll to position [325, 0]
drag, startPoint x: 362, startPoint y: 248, endPoint x: 275, endPoint y: 209, distance: 95.1
click at [275, 209] on div "Edit Lyrics Lyrics Language Korean 한국어 Sync Model AudioShakeAI Paste Heads up! …" at bounding box center [476, 268] width 457 height 405
drag, startPoint x: 376, startPoint y: 271, endPoint x: 285, endPoint y: 235, distance: 98.1
click at [285, 235] on textarea at bounding box center [461, 211] width 394 height 215
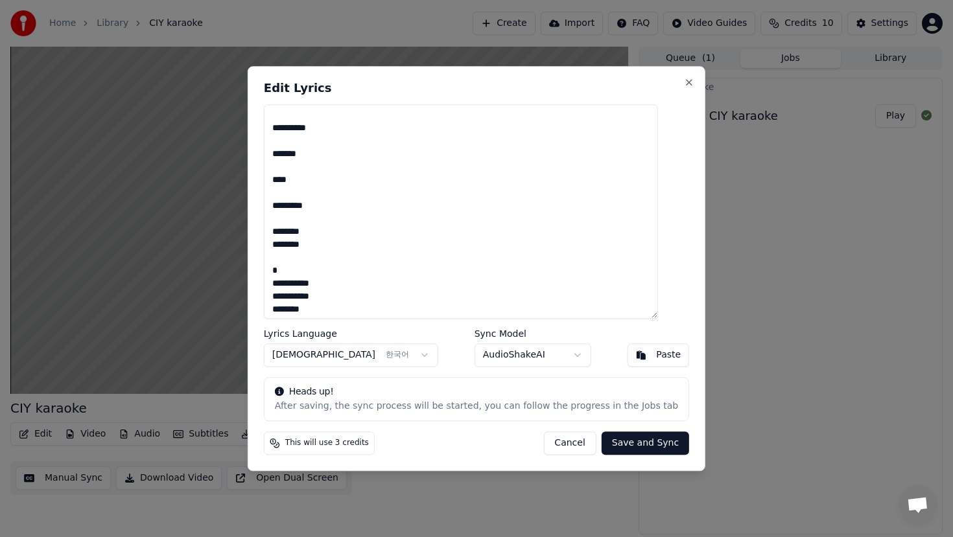
drag, startPoint x: 379, startPoint y: 297, endPoint x: 279, endPoint y: 253, distance: 109.4
click at [279, 255] on textarea at bounding box center [461, 211] width 394 height 215
drag, startPoint x: 365, startPoint y: 222, endPoint x: 271, endPoint y: 187, distance: 101.1
click at [271, 187] on div "Edit Lyrics Lyrics Language Korean 한국어 Sync Model AudioShakeAI Paste Heads up! …" at bounding box center [476, 268] width 457 height 405
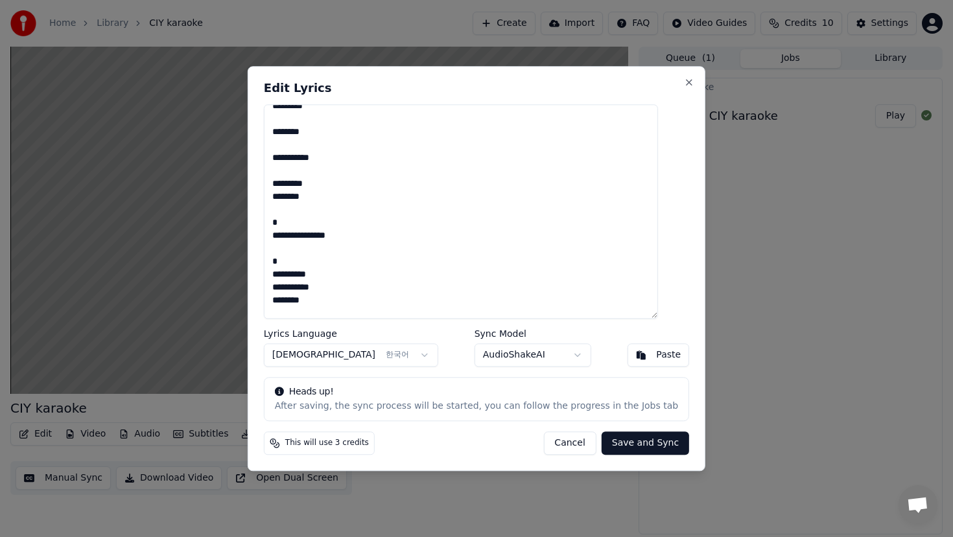
drag, startPoint x: 391, startPoint y: 238, endPoint x: 268, endPoint y: 209, distance: 126.5
click at [267, 209] on div "Edit Lyrics Lyrics Language Korean 한국어 Sync Model AudioShakeAI Paste Heads up! …" at bounding box center [476, 268] width 457 height 405
drag, startPoint x: 384, startPoint y: 268, endPoint x: 263, endPoint y: 251, distance: 122.3
click at [263, 251] on div "Edit Lyrics Lyrics Language Korean 한국어 Sync Model AudioShakeAI Paste Heads up! …" at bounding box center [476, 268] width 457 height 405
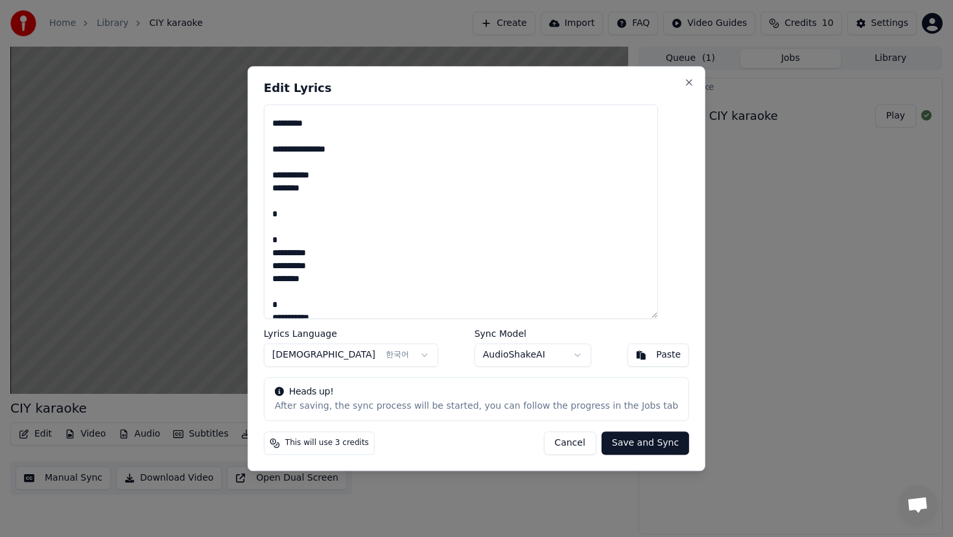
scroll to position [504, 0]
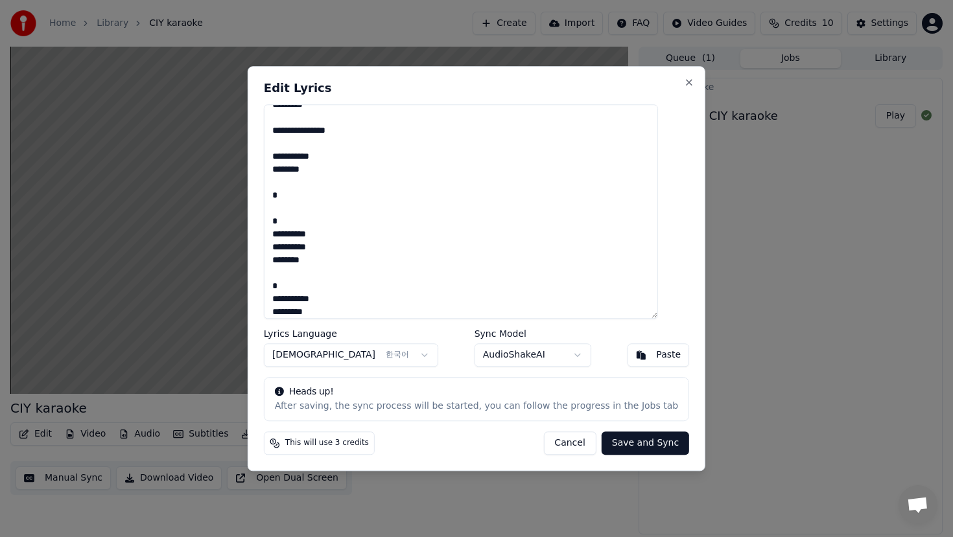
drag, startPoint x: 383, startPoint y: 246, endPoint x: 277, endPoint y: 185, distance: 121.9
click at [277, 185] on div "Edit Lyrics Lyrics Language Korean 한국어 Sync Model AudioShakeAI Paste Heads up! …" at bounding box center [476, 268] width 457 height 405
drag, startPoint x: 369, startPoint y: 245, endPoint x: 285, endPoint y: 209, distance: 90.9
click at [284, 210] on textarea at bounding box center [461, 211] width 394 height 215
drag, startPoint x: 378, startPoint y: 279, endPoint x: 267, endPoint y: 235, distance: 119.2
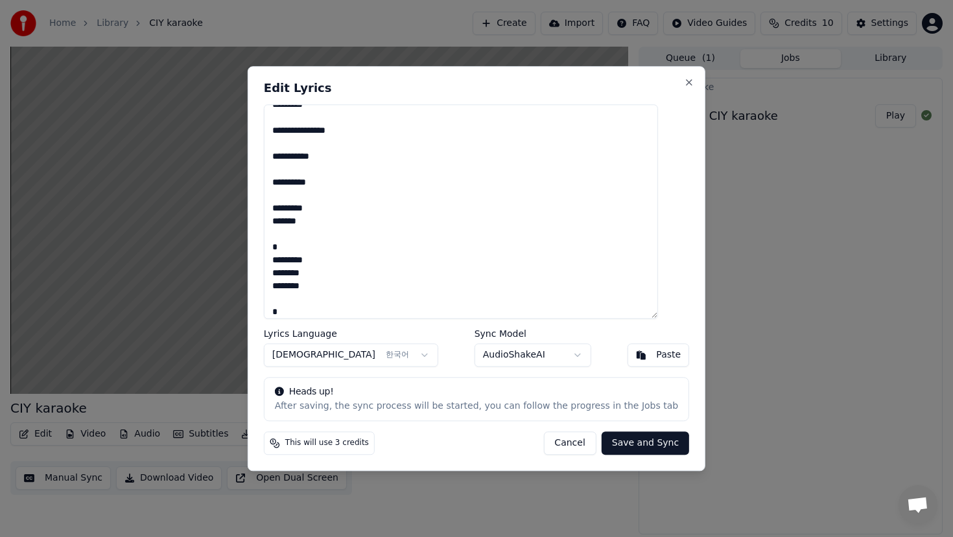
click at [267, 235] on div "Edit Lyrics Lyrics Language Korean 한국어 Sync Model AudioShakeAI Paste Heads up! …" at bounding box center [476, 268] width 457 height 405
drag, startPoint x: 368, startPoint y: 296, endPoint x: 281, endPoint y: 260, distance: 93.9
click at [281, 260] on textarea at bounding box center [461, 211] width 394 height 215
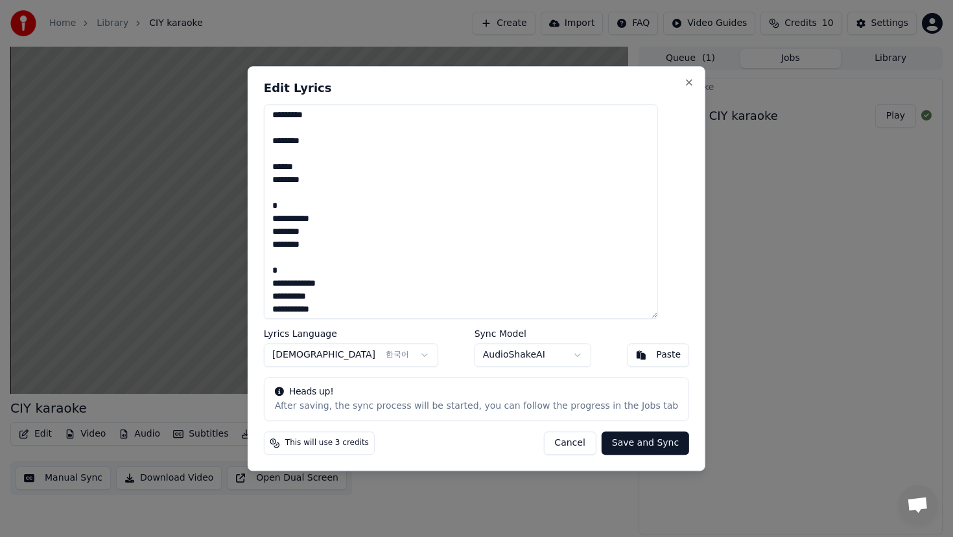
drag, startPoint x: 371, startPoint y: 231, endPoint x: 279, endPoint y: 195, distance: 99.5
click at [279, 195] on textarea at bounding box center [461, 211] width 394 height 215
drag, startPoint x: 378, startPoint y: 254, endPoint x: 275, endPoint y: 220, distance: 108.6
click at [275, 220] on div "Edit Lyrics Lyrics Language Korean 한국어 Sync Model AudioShakeAI Paste Heads up! …" at bounding box center [476, 268] width 457 height 405
drag, startPoint x: 413, startPoint y: 284, endPoint x: 278, endPoint y: 246, distance: 140.1
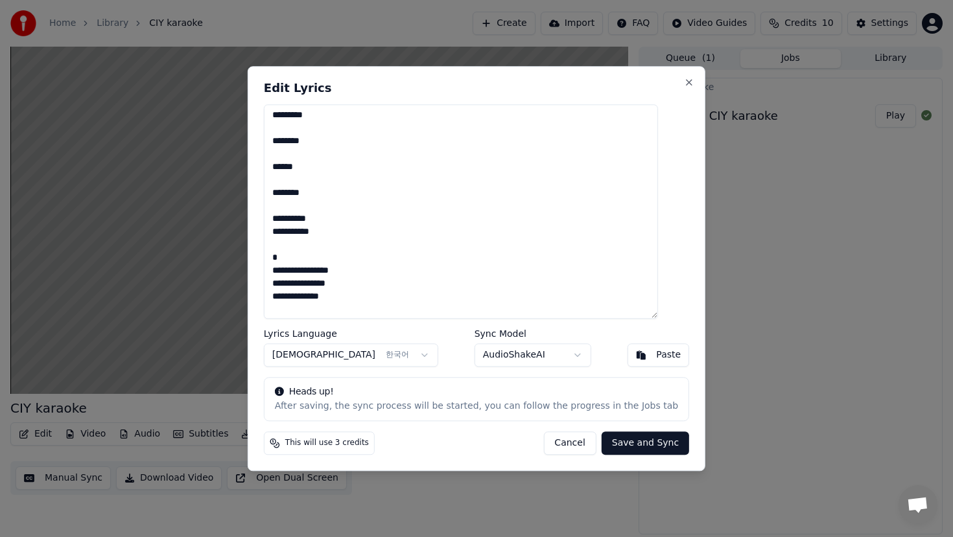
click at [277, 246] on div "Edit Lyrics Lyrics Language Korean 한국어 Sync Model AudioShakeAI Paste Heads up! …" at bounding box center [476, 268] width 457 height 405
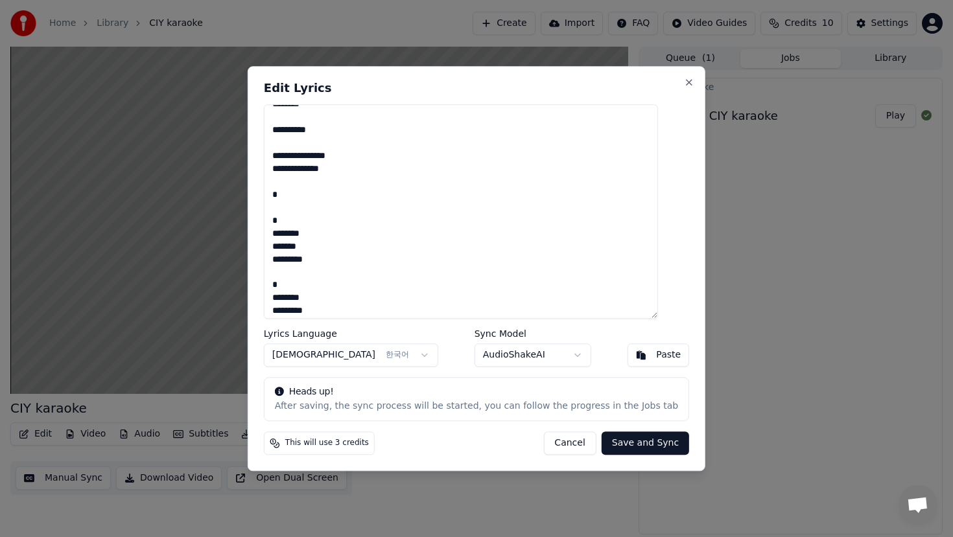
scroll to position [689, 0]
drag, startPoint x: 395, startPoint y: 244, endPoint x: 283, endPoint y: 182, distance: 127.3
click at [283, 182] on textarea at bounding box center [461, 211] width 394 height 215
drag, startPoint x: 377, startPoint y: 236, endPoint x: 360, endPoint y: 236, distance: 17.5
click at [359, 236] on textarea at bounding box center [461, 211] width 394 height 215
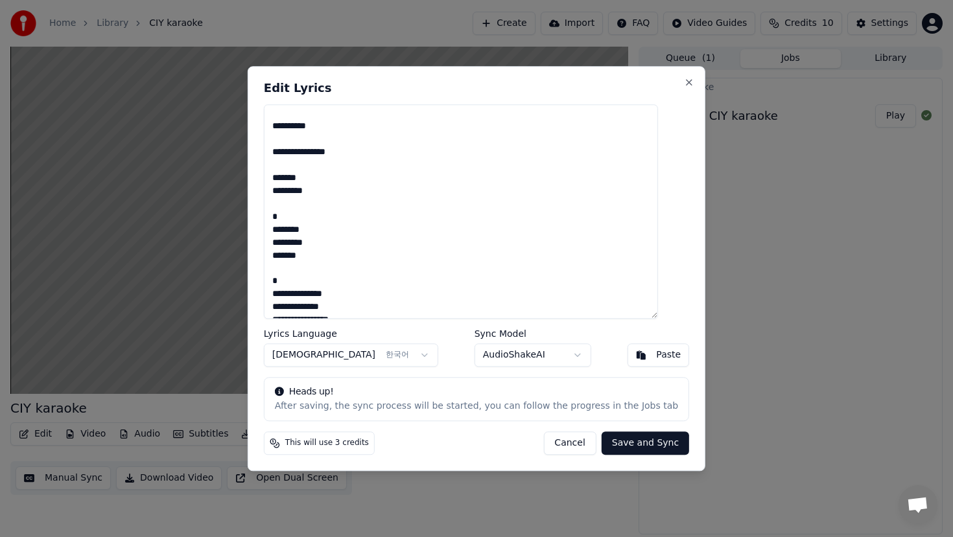
drag, startPoint x: 385, startPoint y: 245, endPoint x: 281, endPoint y: 202, distance: 112.4
click at [281, 202] on textarea at bounding box center [461, 211] width 394 height 215
drag, startPoint x: 407, startPoint y: 270, endPoint x: 279, endPoint y: 229, distance: 134.6
click at [279, 229] on textarea at bounding box center [461, 211] width 394 height 215
drag, startPoint x: 408, startPoint y: 294, endPoint x: 279, endPoint y: 257, distance: 134.1
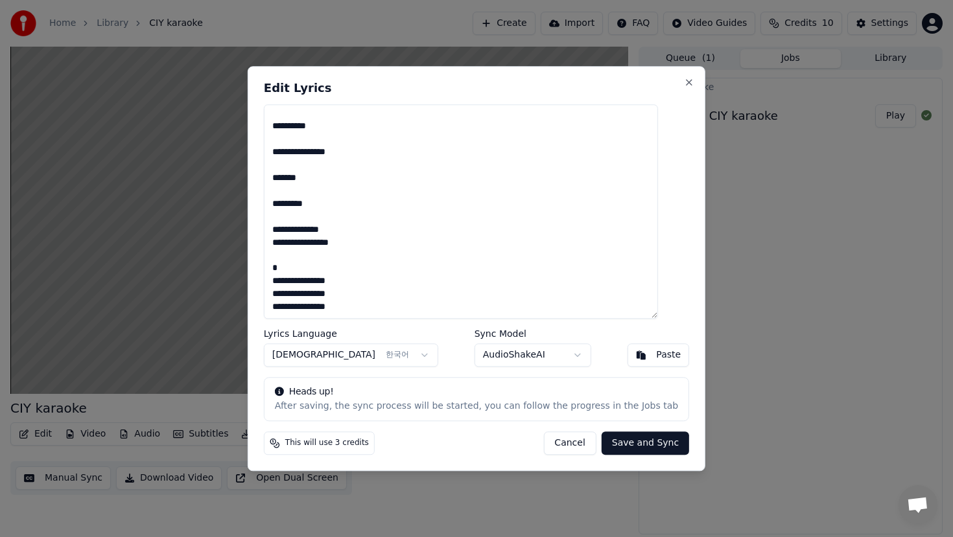
click at [279, 257] on textarea at bounding box center [461, 211] width 394 height 215
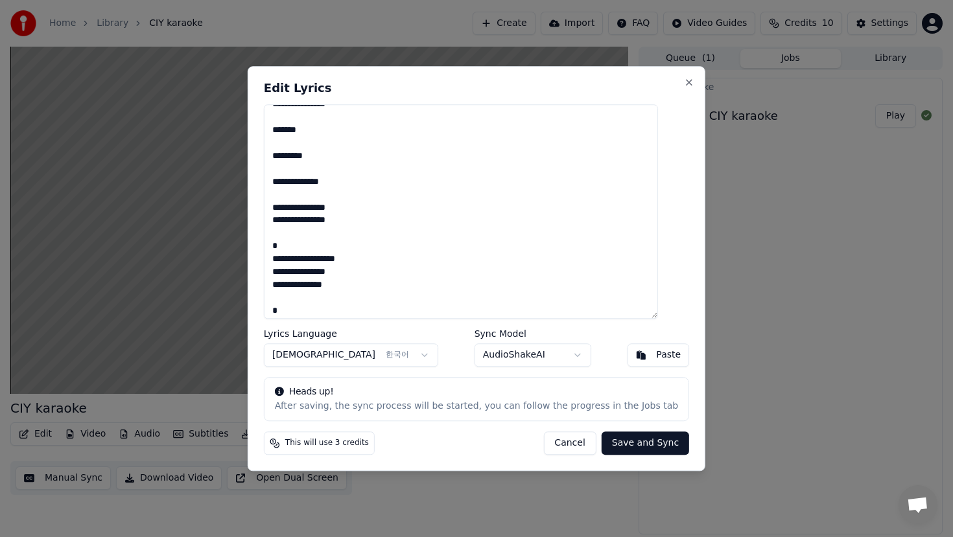
scroll to position [742, 0]
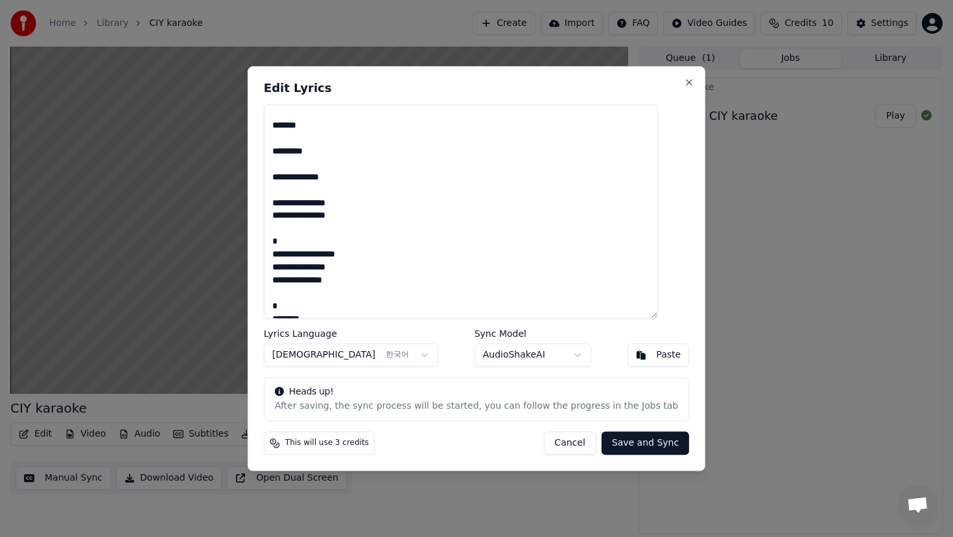
drag, startPoint x: 404, startPoint y: 267, endPoint x: 268, endPoint y: 228, distance: 141.5
click at [268, 228] on div "Edit Lyrics Lyrics Language Korean 한국어 Sync Model AudioShakeAI Paste Heads up! …" at bounding box center [476, 268] width 457 height 405
type textarea "**********"
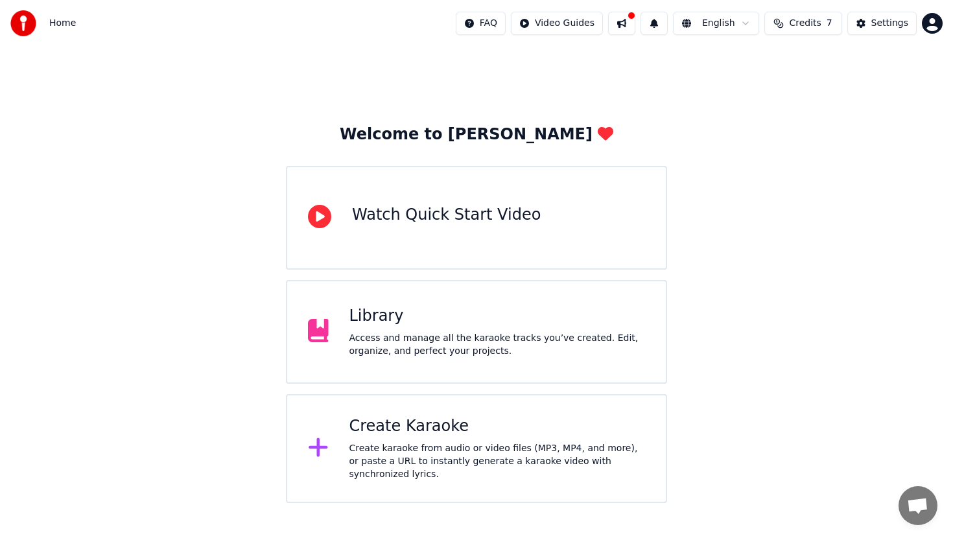
click at [516, 327] on div "Library Access and manage all the karaoke tracks you’ve created. Edit, organize…" at bounding box center [497, 332] width 296 height 52
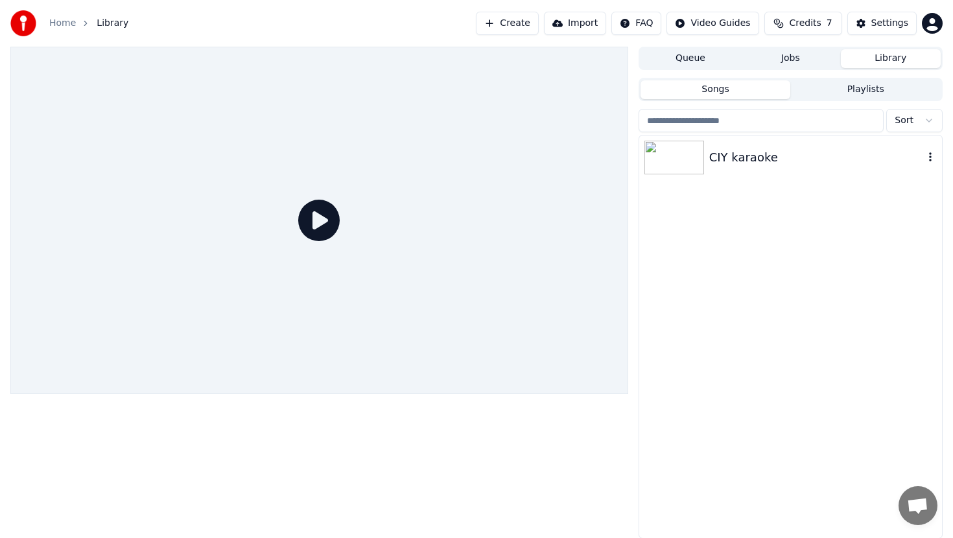
click at [719, 160] on div "CIY karaoke" at bounding box center [816, 157] width 214 height 18
